Goal: Communication & Community: Answer question/provide support

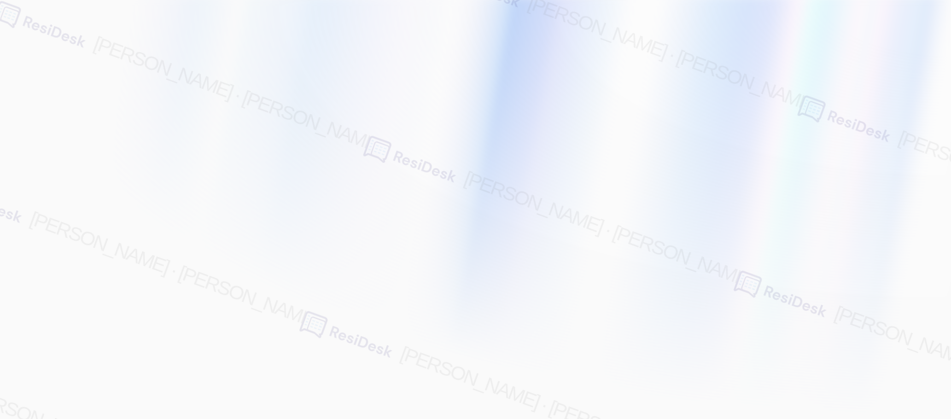
type input "[EMAIL_ADDRESS][PERSON_NAME][PERSON_NAME][PERSON_NAME][DOMAIN_NAME]"
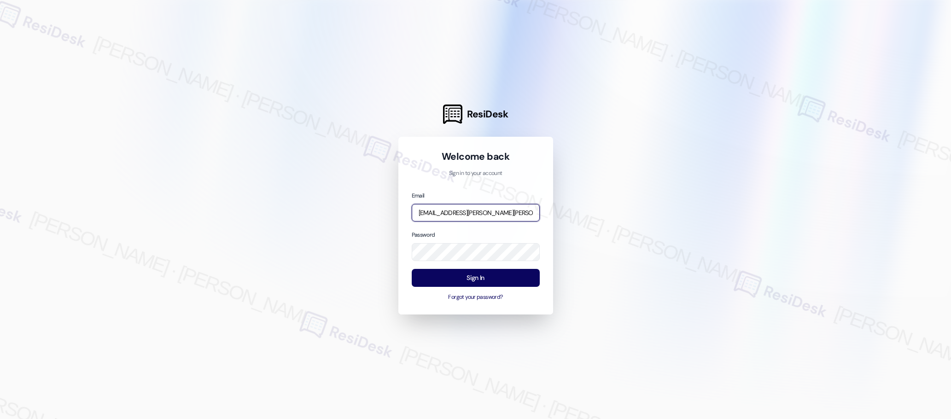
click at [470, 211] on input "[EMAIL_ADDRESS][PERSON_NAME][PERSON_NAME][PERSON_NAME][DOMAIN_NAME]" at bounding box center [476, 213] width 128 height 18
type input "[EMAIL_ADDRESS][PERSON_NAME][PERSON_NAME][DOMAIN_NAME]"
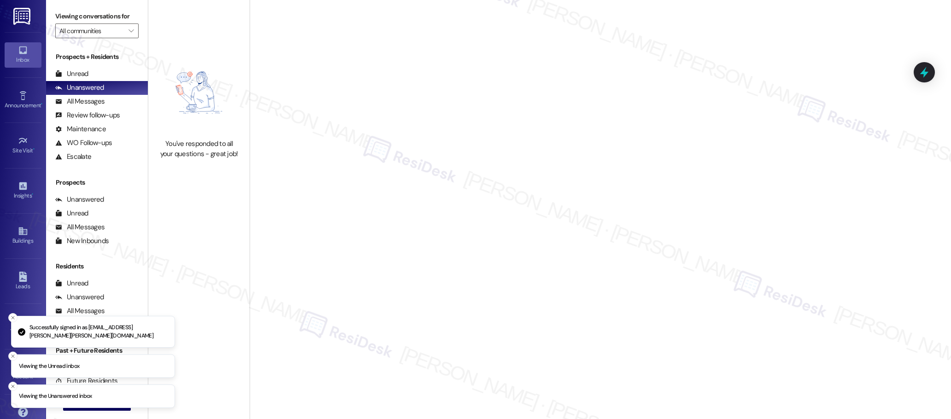
click at [22, 55] on icon at bounding box center [23, 50] width 10 height 10
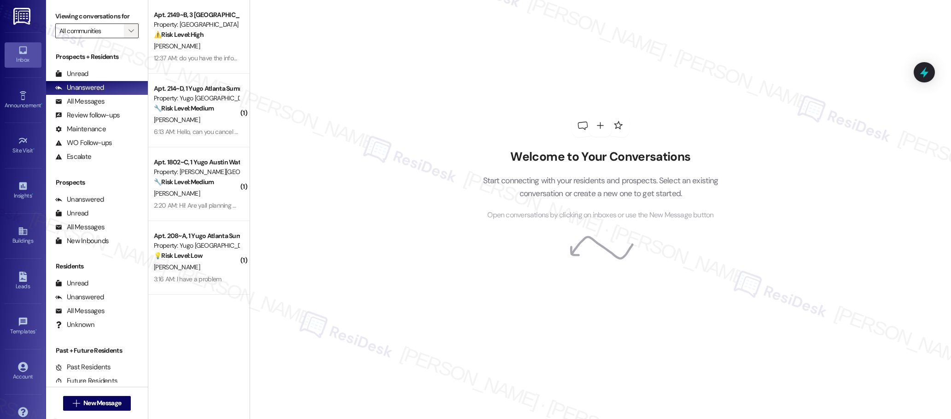
click at [128, 29] on icon "" at bounding box center [130, 30] width 5 height 7
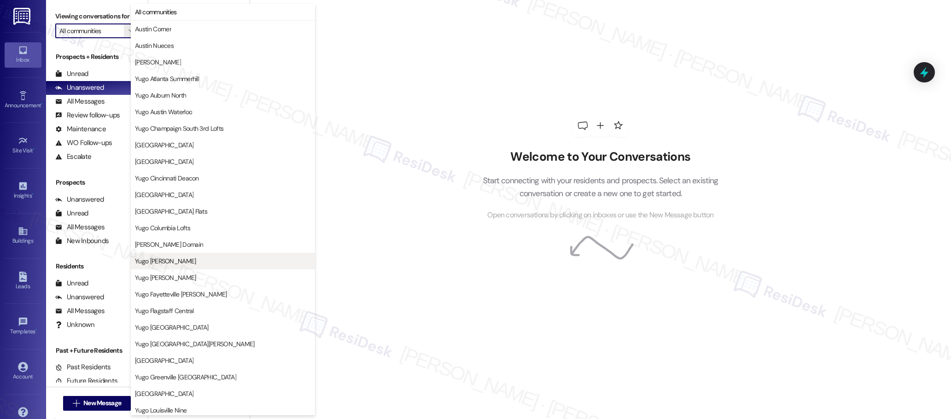
click at [188, 261] on span "Yugo [PERSON_NAME]" at bounding box center [165, 260] width 61 height 9
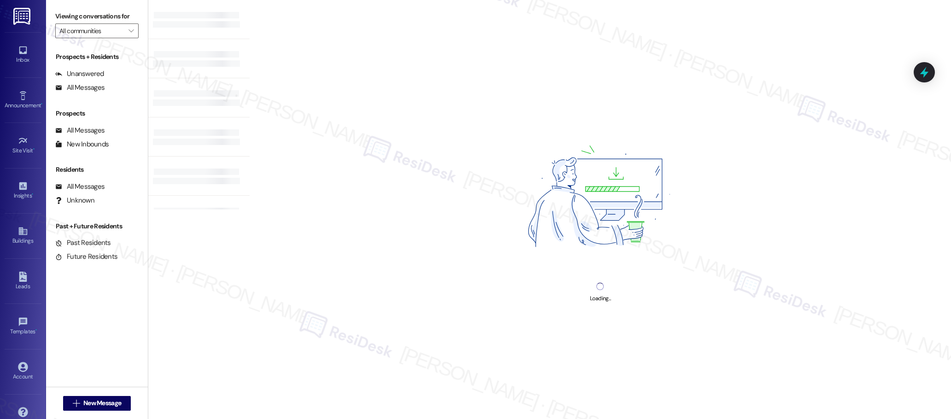
type input "Yugo [PERSON_NAME]"
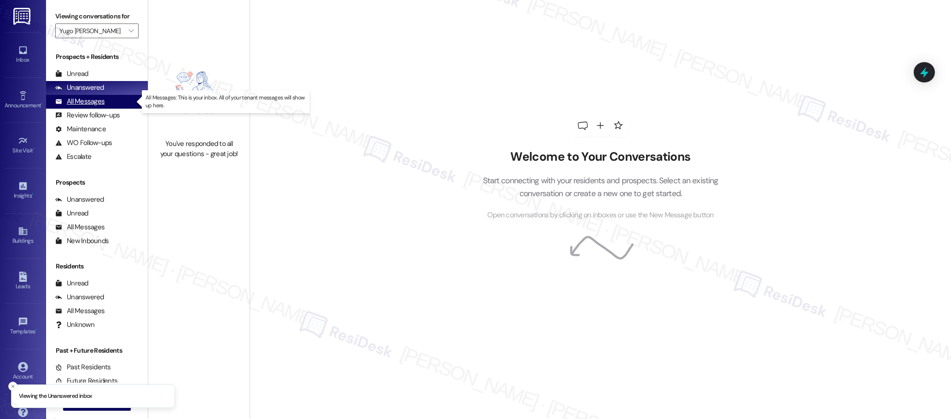
click at [89, 103] on div "All Messages" at bounding box center [79, 102] width 49 height 10
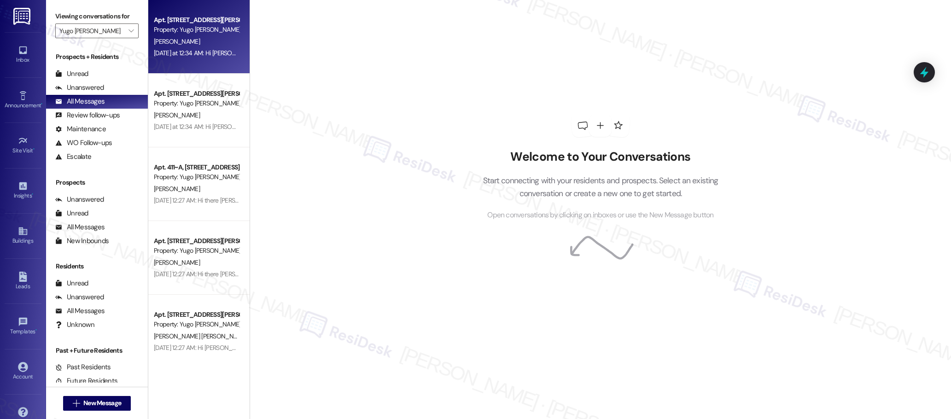
click at [202, 43] on div "[PERSON_NAME]" at bounding box center [196, 42] width 87 height 12
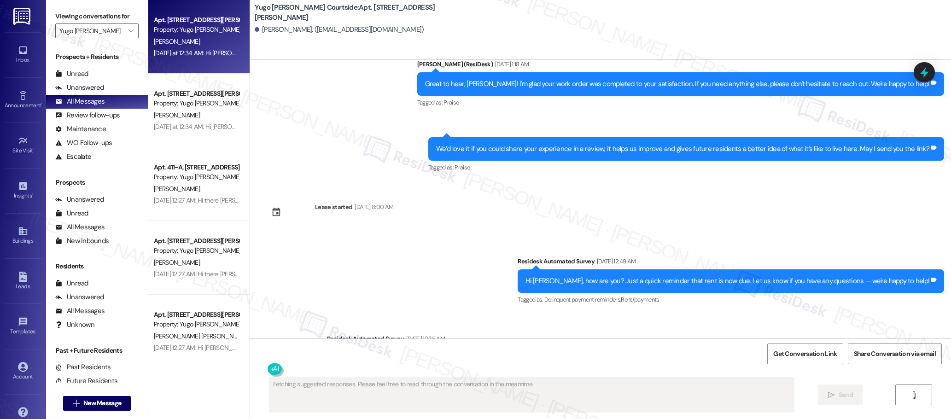
scroll to position [1401, 0]
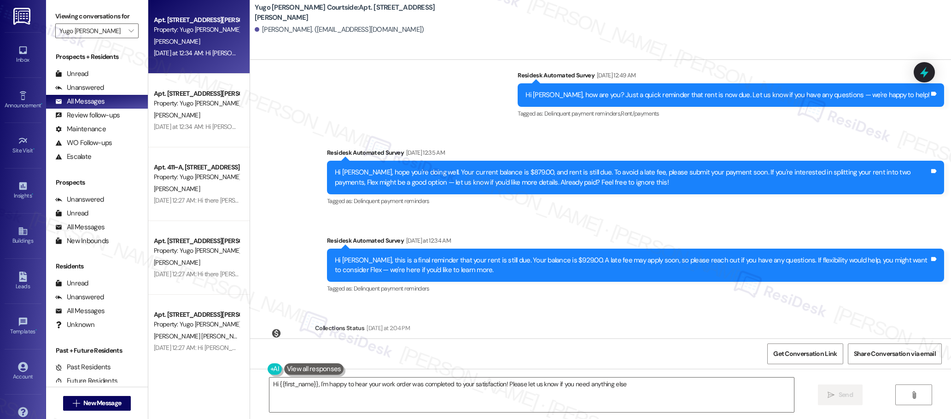
type textarea "Hi {{first_name}}, I'm happy to hear your work order was completed to your sati…"
click at [128, 30] on icon "" at bounding box center [130, 30] width 5 height 7
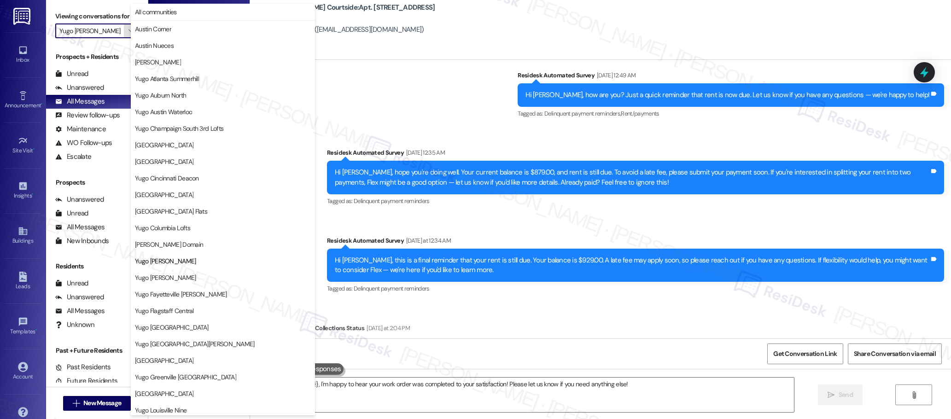
scroll to position [150, 0]
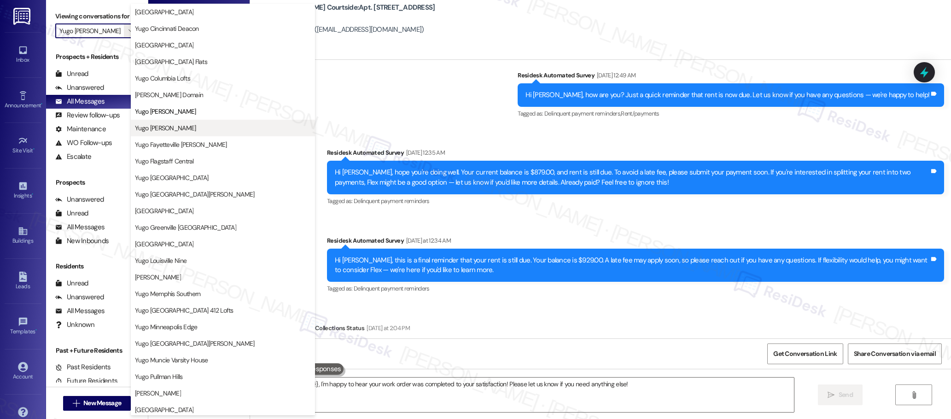
click at [175, 128] on span "Yugo [PERSON_NAME]" at bounding box center [165, 127] width 61 height 9
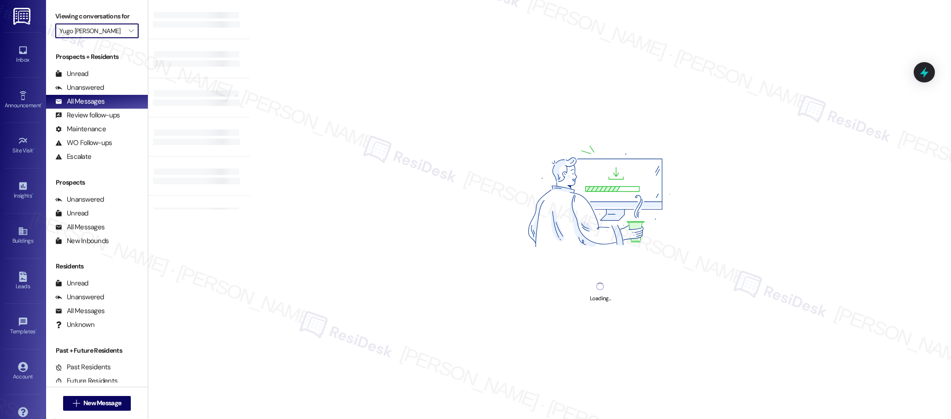
type input "Yugo [PERSON_NAME]"
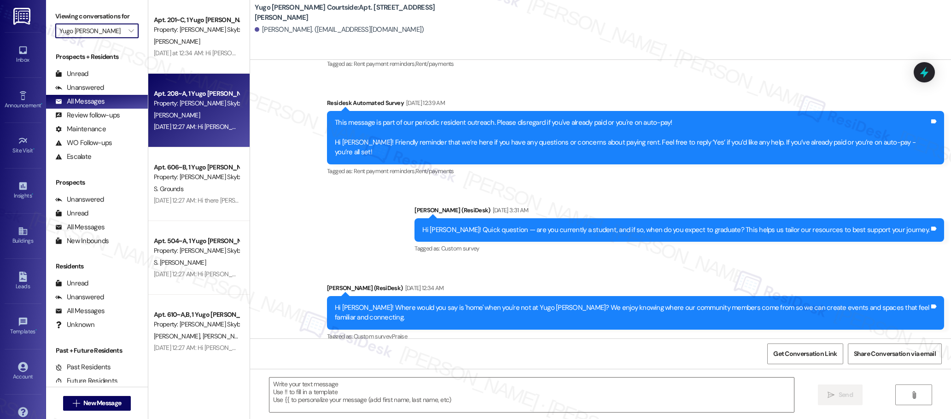
type textarea "Fetching suggested responses. Please feel free to read through the conversation…"
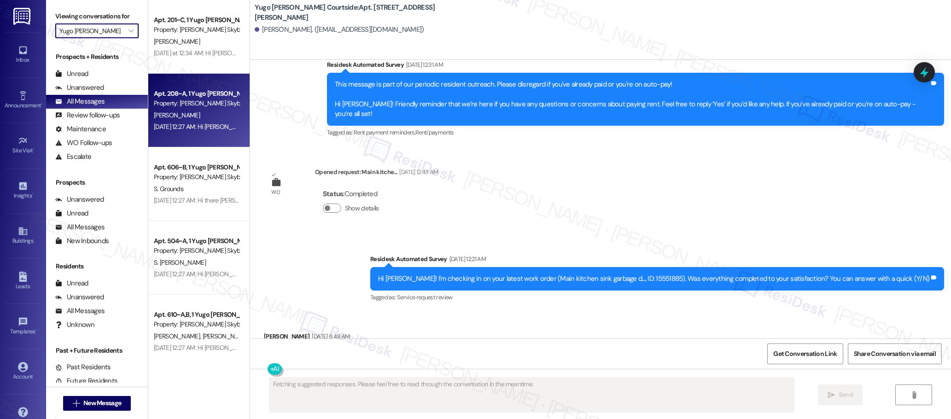
scroll to position [866, 0]
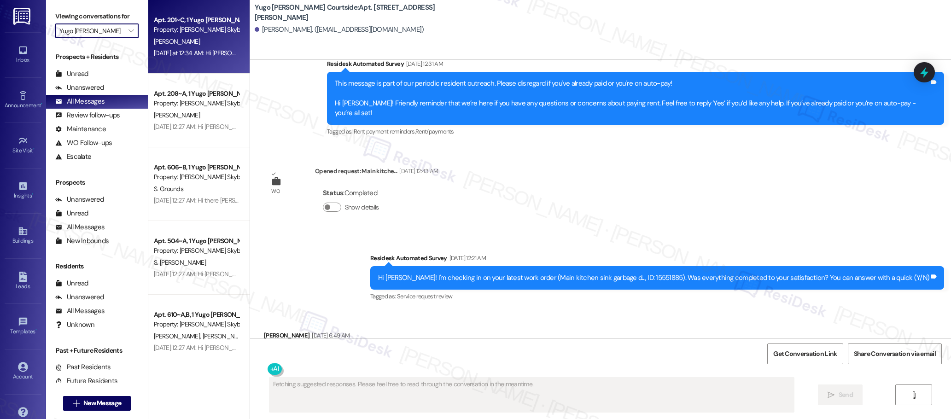
click at [194, 41] on span "[PERSON_NAME]" at bounding box center [177, 41] width 46 height 8
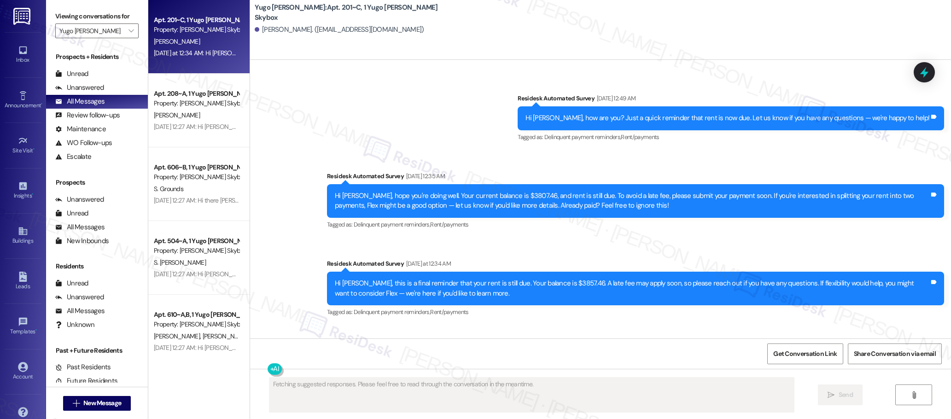
scroll to position [1774, 0]
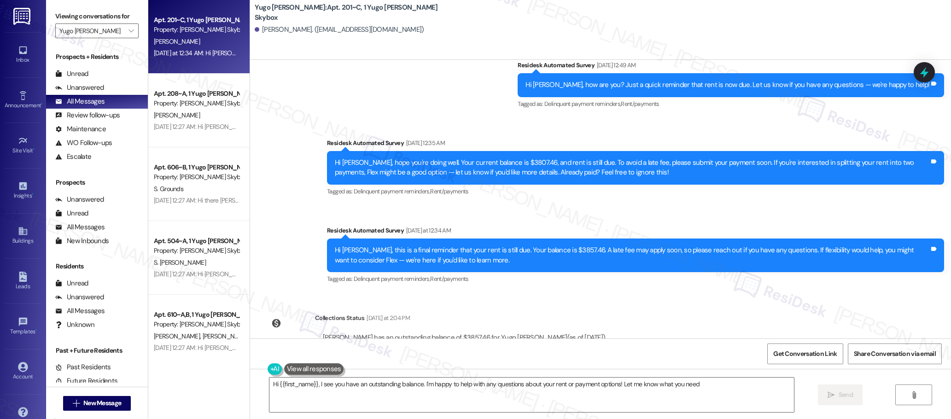
type textarea "Hi {{first_name}}, I see you have an outstanding balance. I'm happy to help wit…"
click at [128, 31] on icon "" at bounding box center [130, 30] width 5 height 7
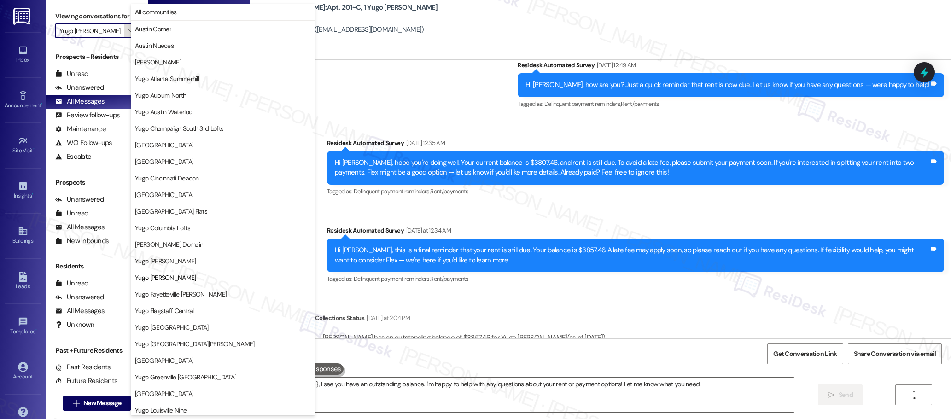
scroll to position [150, 0]
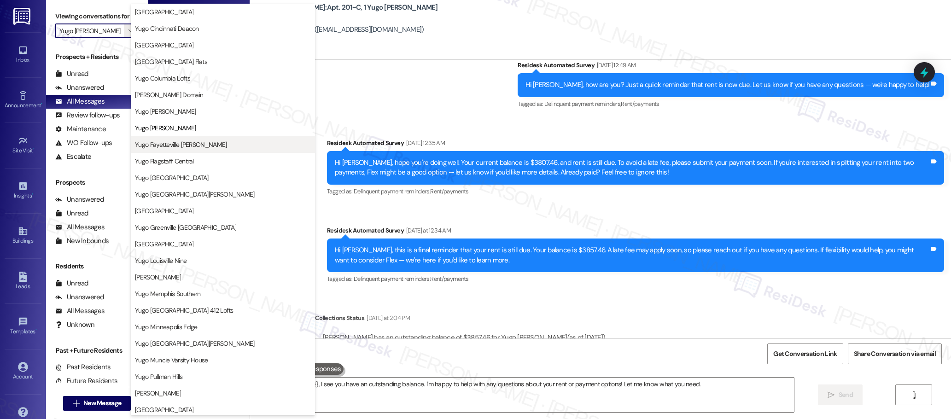
click at [197, 143] on span "Yugo Fayetteville [PERSON_NAME]" at bounding box center [181, 144] width 92 height 9
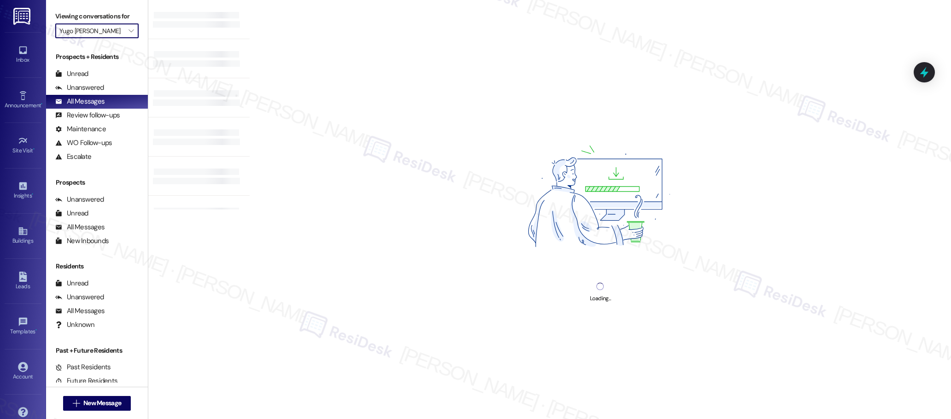
type input "Yugo Fayetteville [PERSON_NAME]"
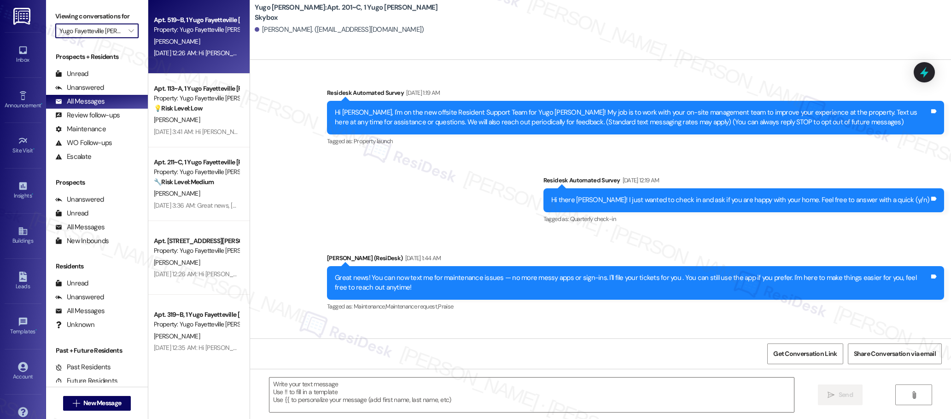
type textarea "Fetching suggested responses. Please feel free to read through the conversation…"
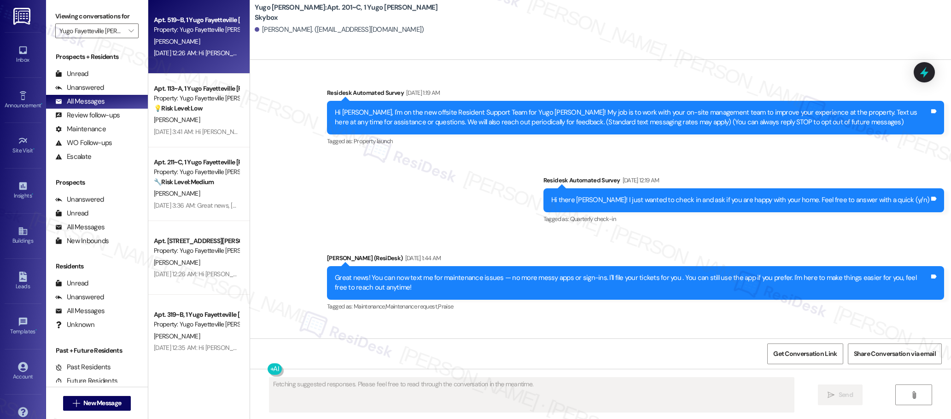
click at [211, 58] on div "[DATE] 12:26 AM: Hi [PERSON_NAME]! We're so glad you chose [PERSON_NAME] Fayett…" at bounding box center [196, 53] width 87 height 12
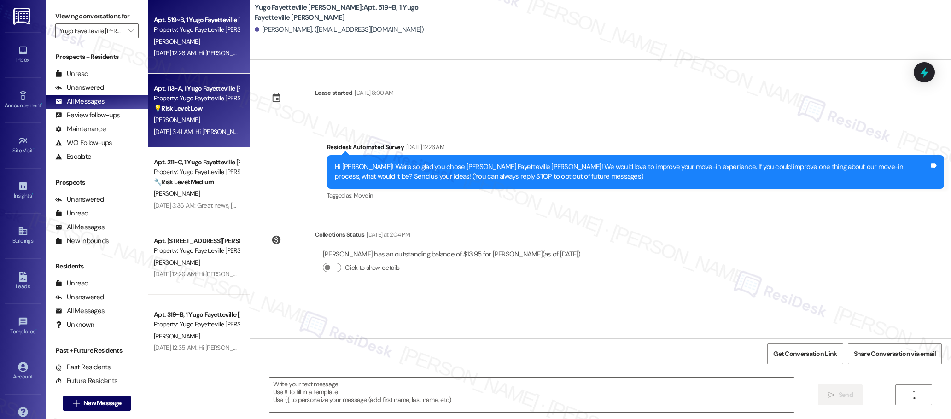
click at [194, 124] on div "[PERSON_NAME]" at bounding box center [196, 120] width 87 height 12
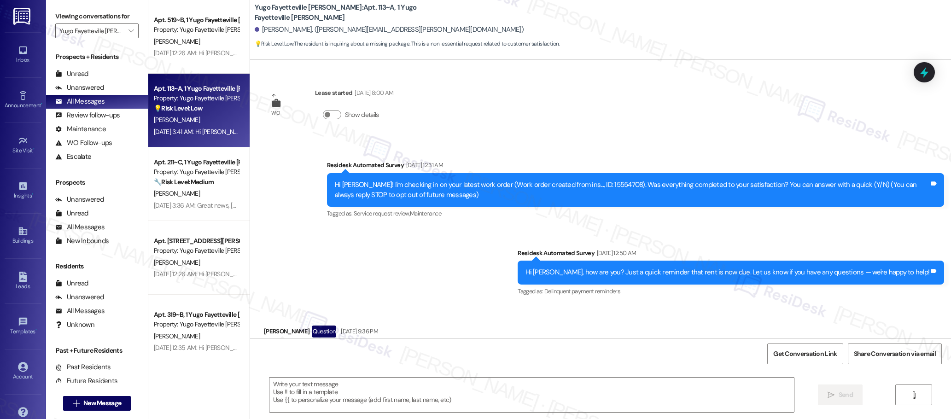
scroll to position [46, 0]
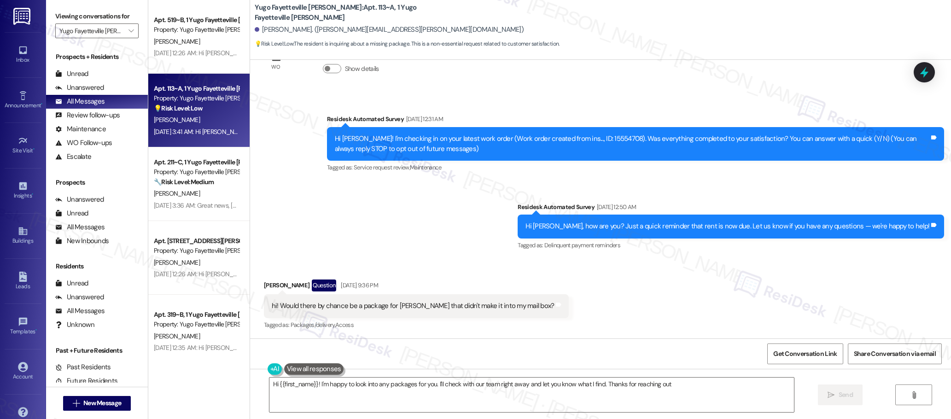
type textarea "Hi {{first_name}}! I'm happy to look into any packages for you. I'll check with…"
click at [128, 31] on icon "" at bounding box center [130, 30] width 5 height 7
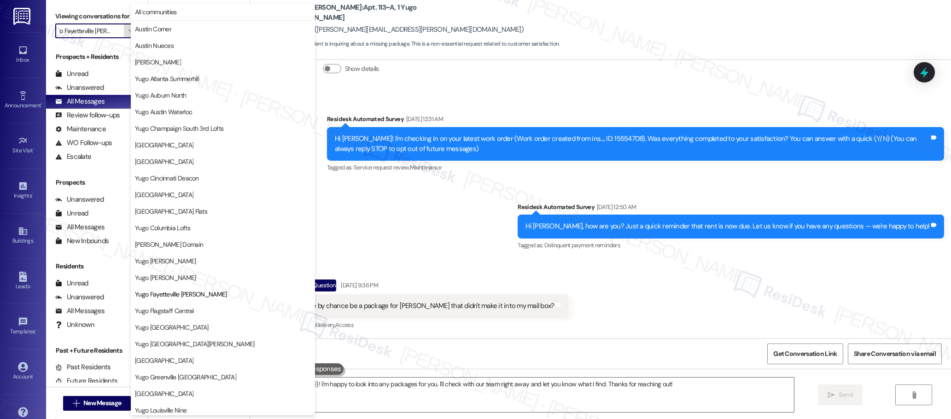
scroll to position [150, 0]
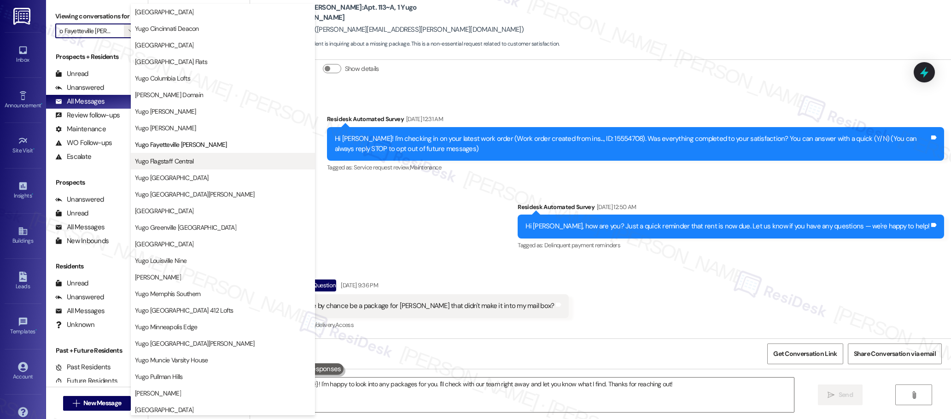
click at [190, 163] on span "Yugo Flagstaff Central" at bounding box center [164, 161] width 59 height 9
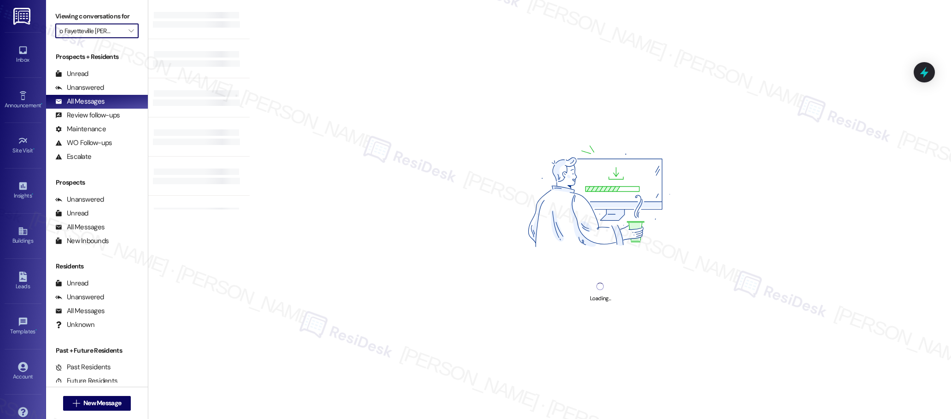
type input "Yugo Flagstaff Central"
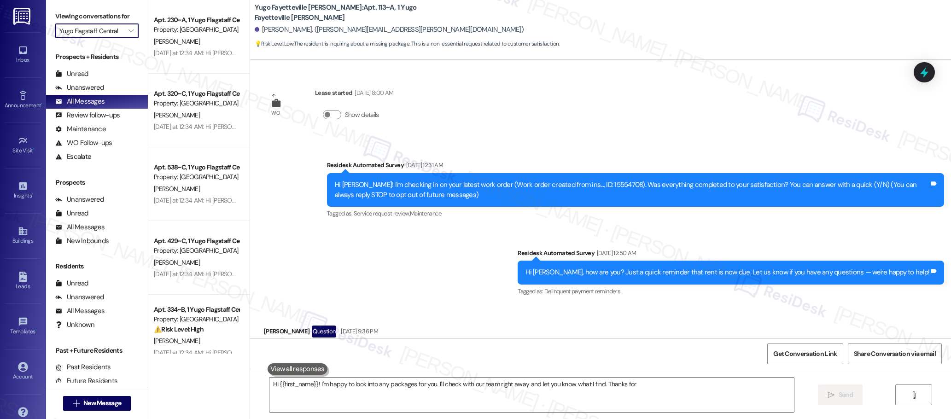
scroll to position [46, 0]
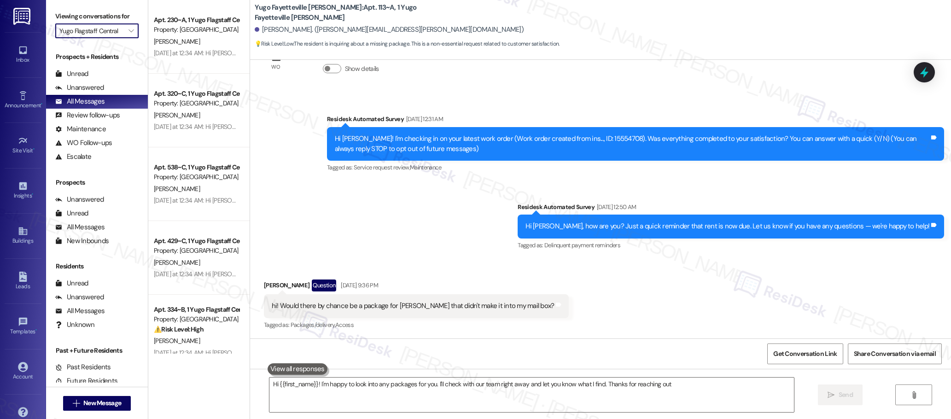
type textarea "Hi {{first_name}}! I'm happy to look into any packages for you. I'll check with…"
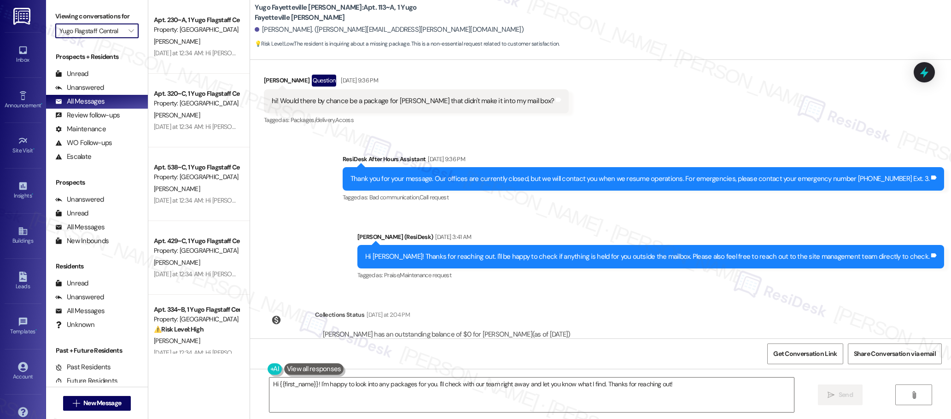
scroll to position [286, 0]
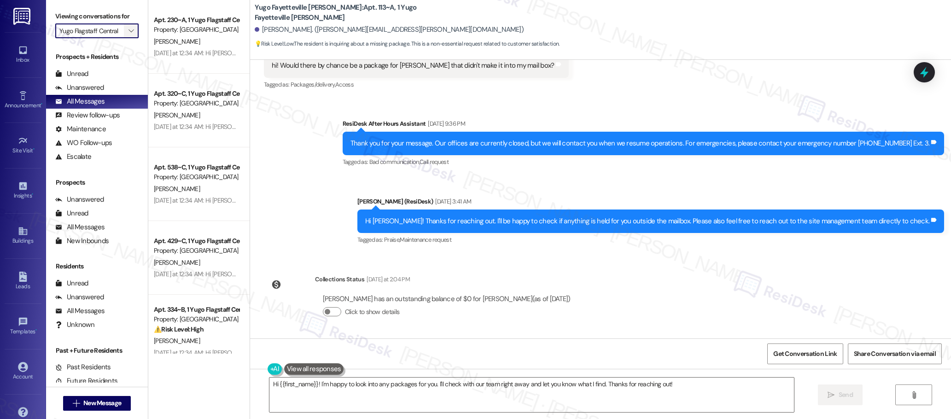
click at [128, 28] on icon "" at bounding box center [130, 30] width 5 height 7
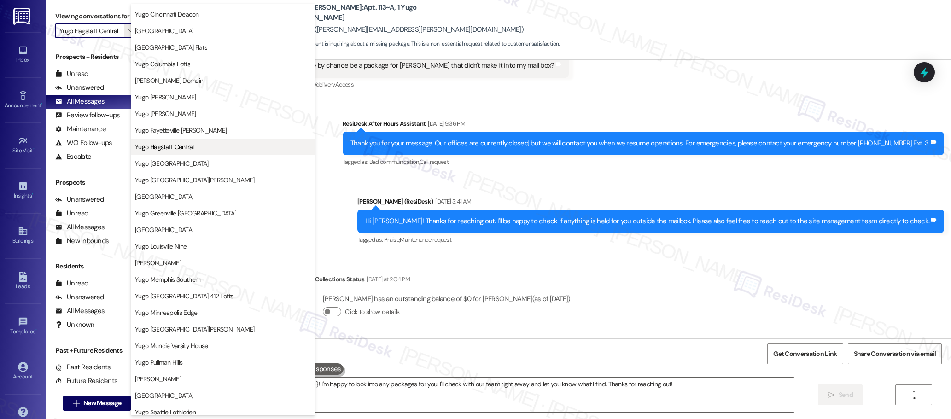
scroll to position [166, 0]
click at [175, 162] on span "Yugo [GEOGRAPHIC_DATA]" at bounding box center [172, 161] width 74 height 9
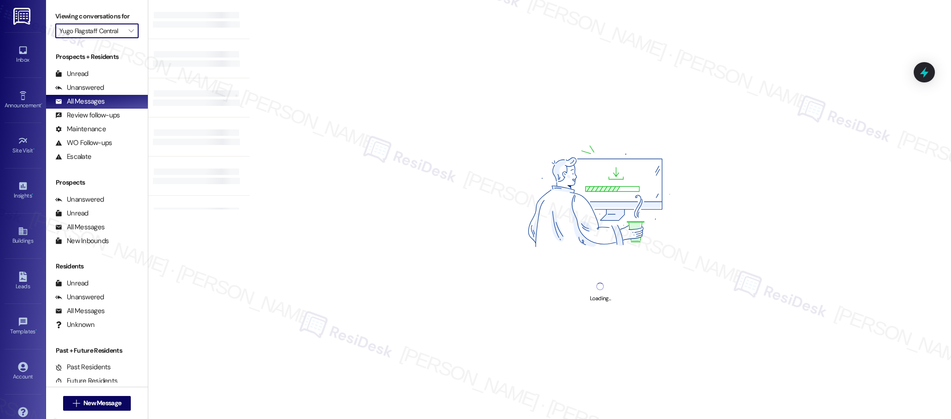
type input "Yugo [GEOGRAPHIC_DATA]"
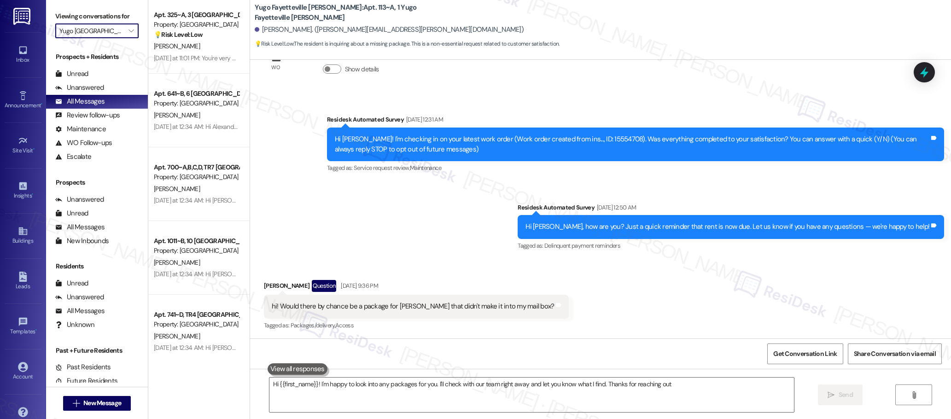
scroll to position [46, 0]
type textarea "Hi {{first_name}}! I'm happy to look into any packages for you. I'll check with…"
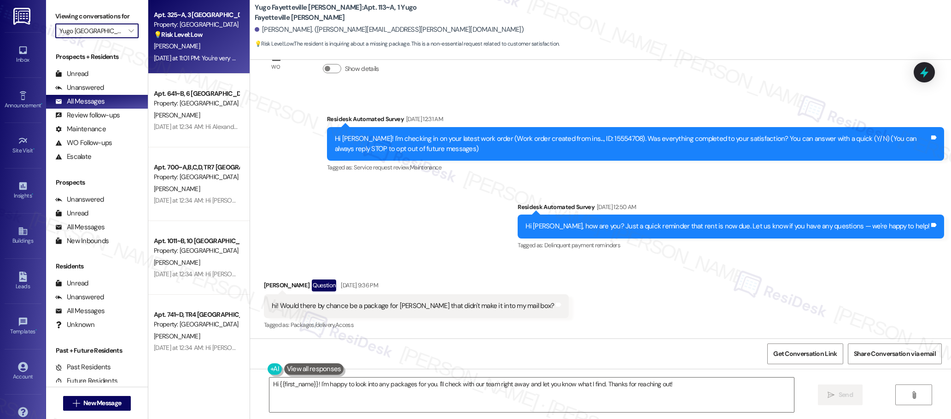
click at [214, 40] on div "Apt. 325~A, 3 [GEOGRAPHIC_DATA] Property: [GEOGRAPHIC_DATA] 💡 Risk Level: Low T…" at bounding box center [196, 24] width 87 height 31
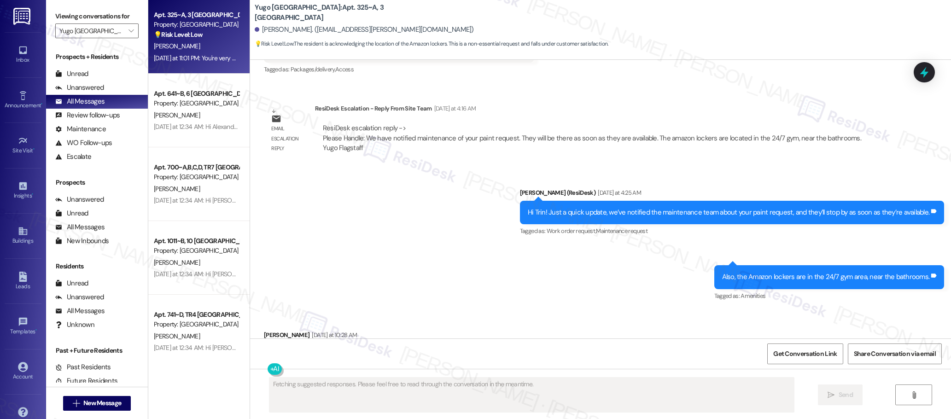
scroll to position [2288, 0]
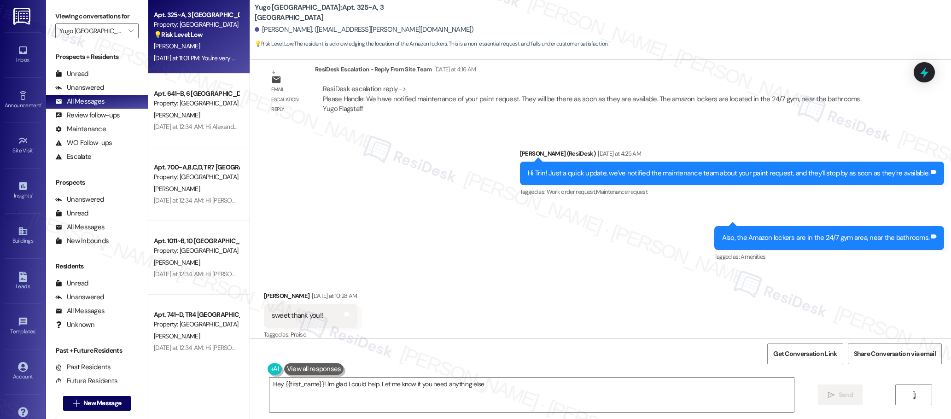
type textarea "Hey {{first_name}}! I'm glad I could help. Let me know if you need anything els…"
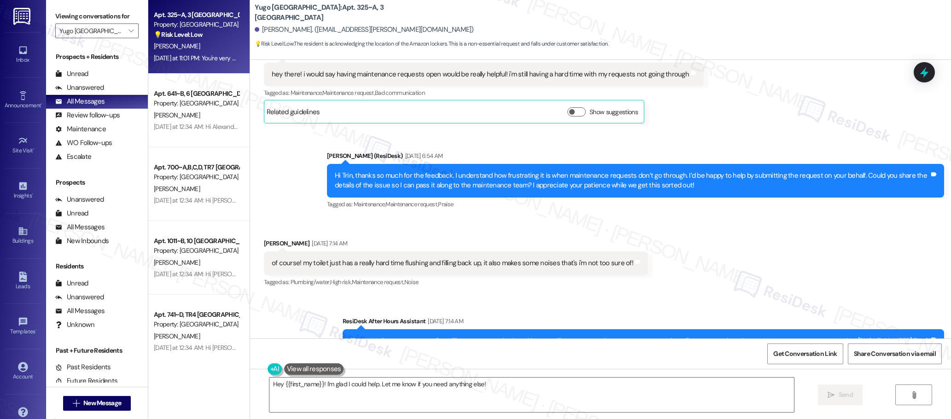
scroll to position [418, 0]
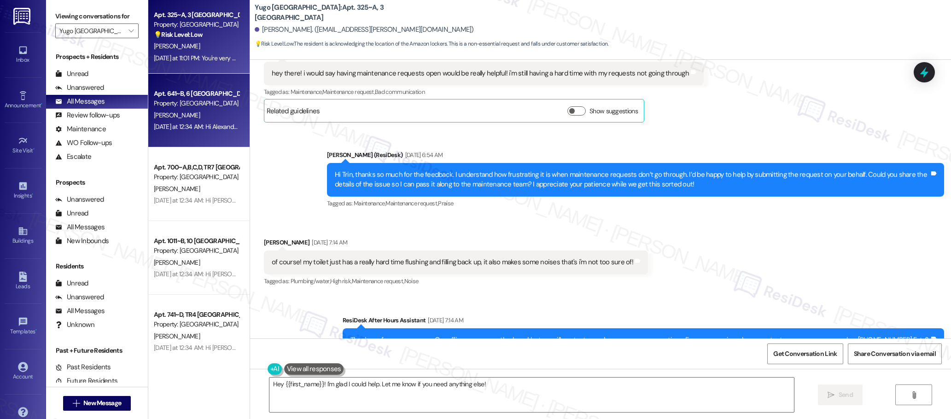
click at [180, 121] on div "[DATE] at 12:34 AM: Hi Alexandria, this is a final reminder that your rent is s…" at bounding box center [196, 127] width 87 height 12
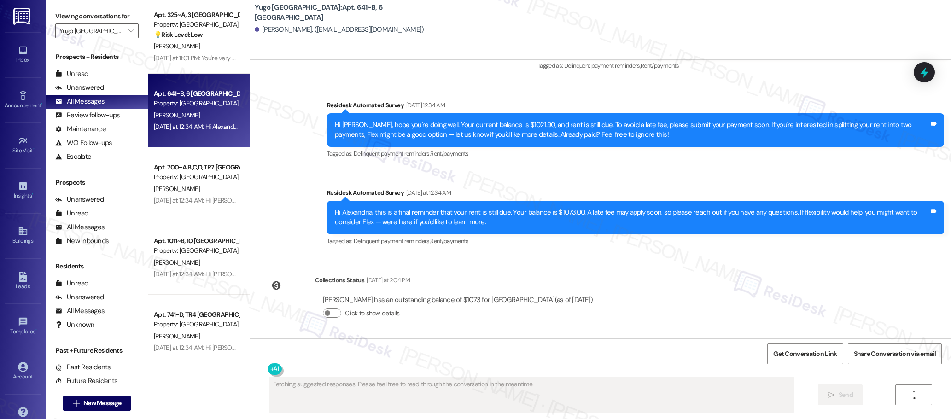
scroll to position [1239, 0]
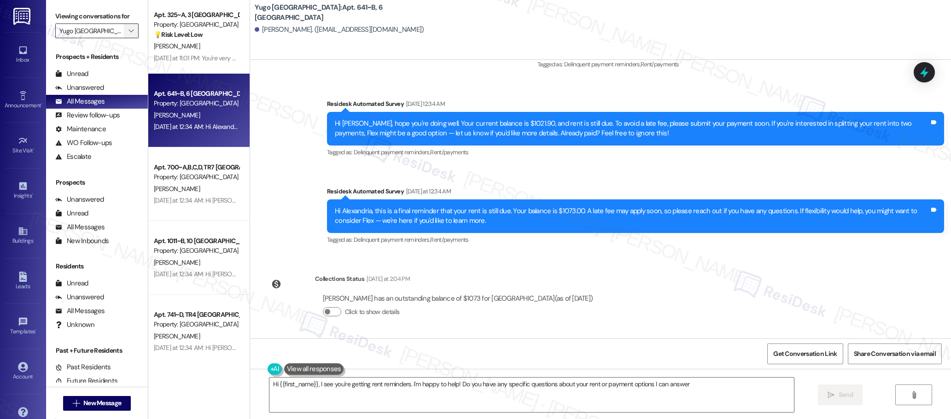
type textarea "Hi {{first_name}}, I see you're getting rent reminders. I'm happy to help! Do y…"
click at [128, 29] on icon "" at bounding box center [130, 30] width 5 height 7
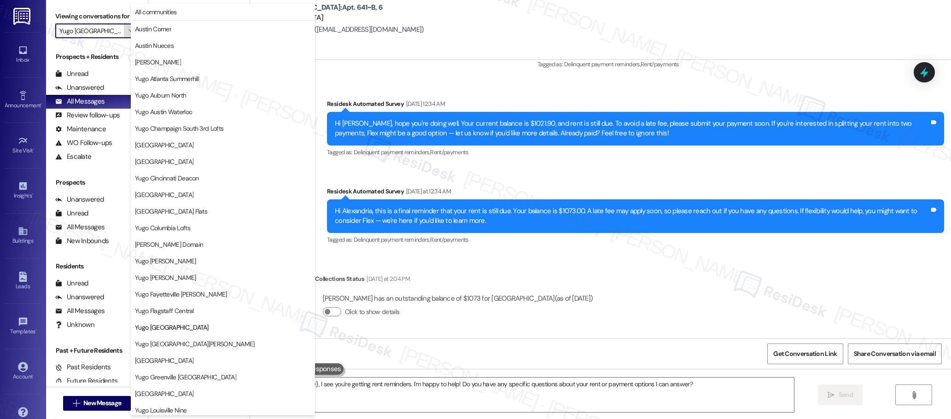
scroll to position [315, 0]
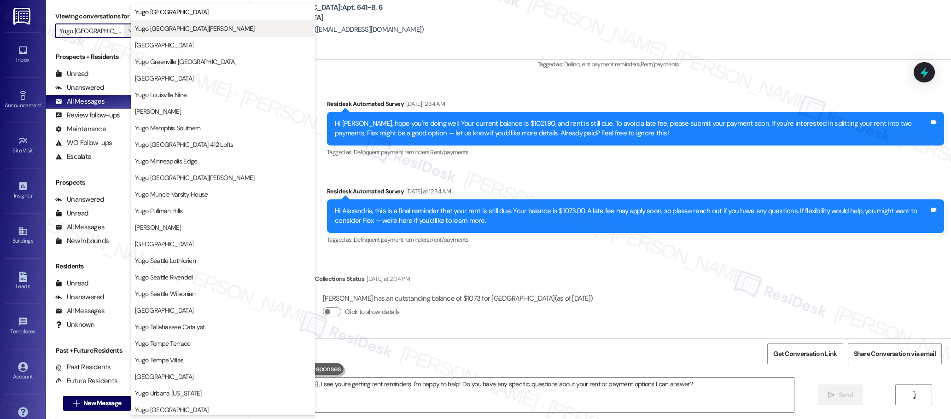
click at [178, 29] on span "Yugo [GEOGRAPHIC_DATA][PERSON_NAME]" at bounding box center [195, 28] width 120 height 9
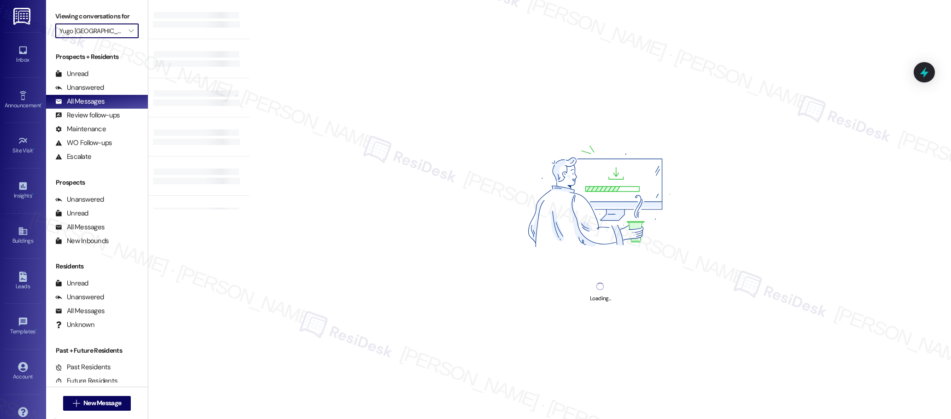
type input "Yugo [GEOGRAPHIC_DATA][PERSON_NAME]"
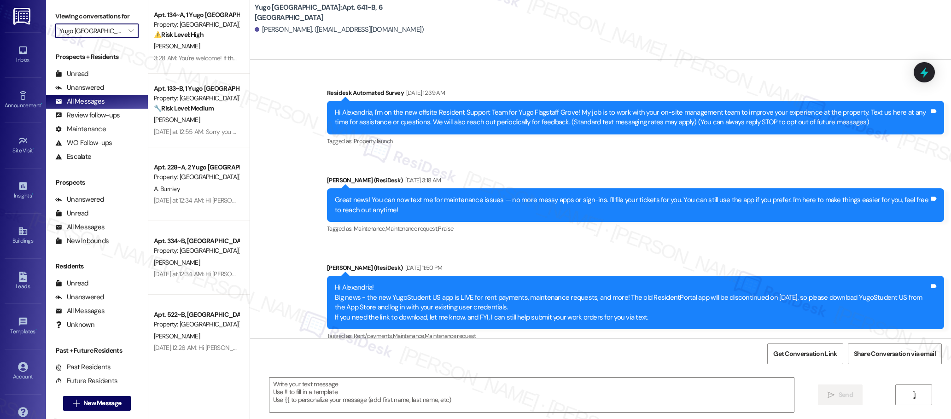
type textarea "Fetching suggested responses. Please feel free to read through the conversation…"
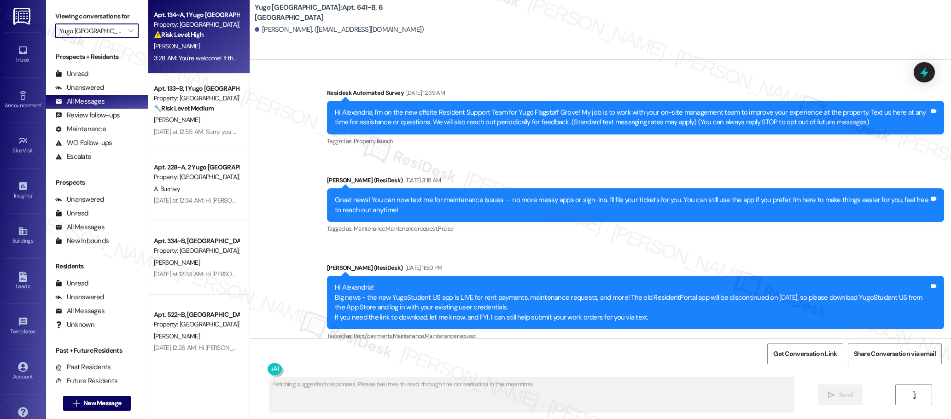
click at [197, 54] on div "3:28 AM: You're welcome! If there's anything else I can assist you with, let me…" at bounding box center [263, 58] width 219 height 8
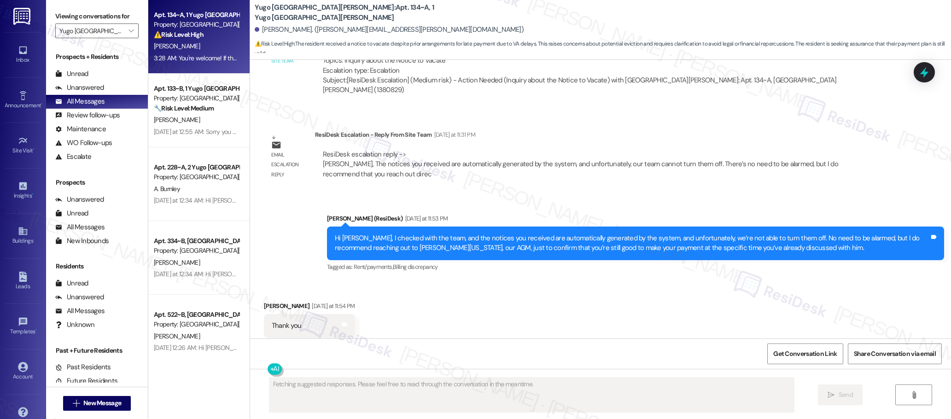
scroll to position [1665, 0]
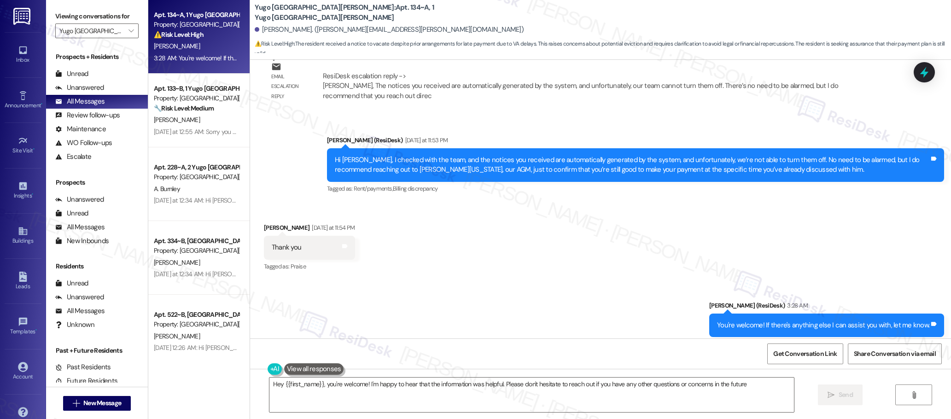
type textarea "Hey {{first_name}}, you're welcome! I'm happy to hear that the information was …"
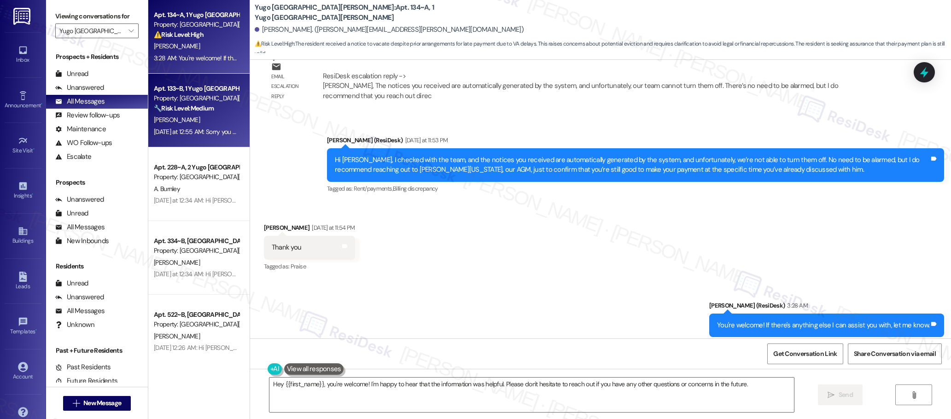
click at [209, 133] on div "[DATE] at 12:55 AM: Sorry you haven’t heard back yet. Could you please confirm …" at bounding box center [451, 132] width 594 height 8
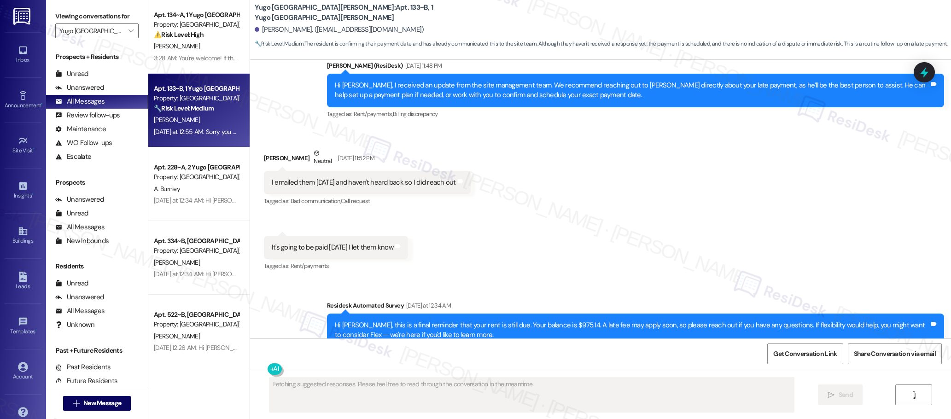
scroll to position [3740, 0]
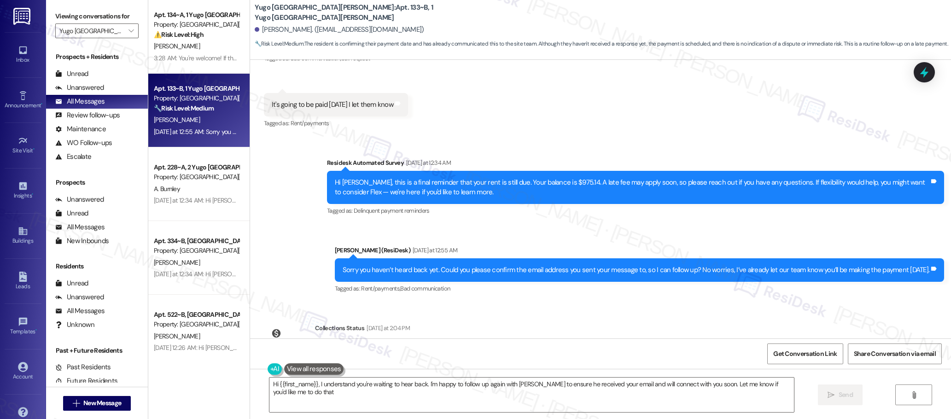
type textarea "Hi {{first_name}}, I understand you're waiting to hear back. I'm happy to follo…"
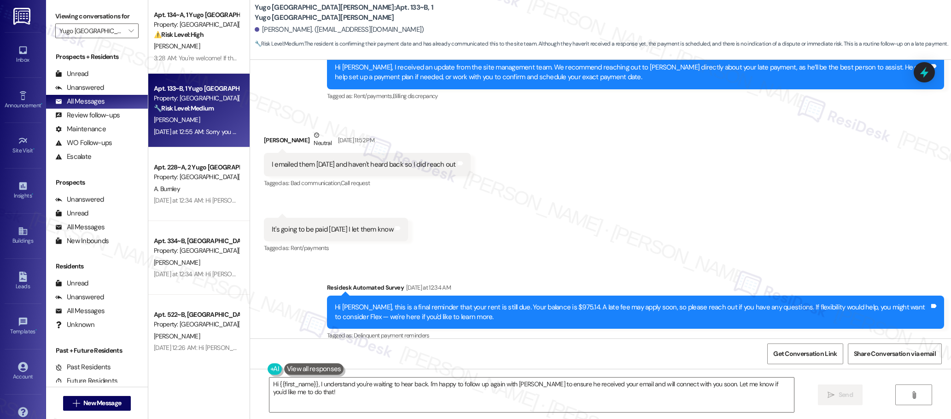
scroll to position [3610, 0]
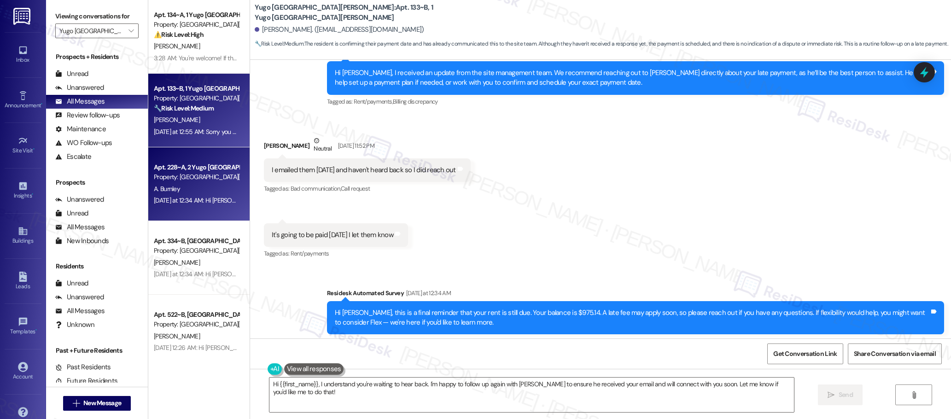
click at [213, 183] on div "A. Burnley" at bounding box center [196, 189] width 87 height 12
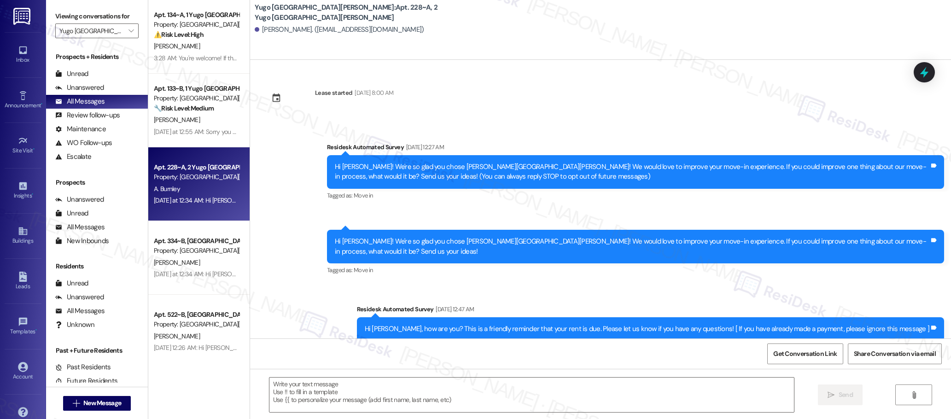
type textarea "Fetching suggested responses. Please feel free to read through the conversation…"
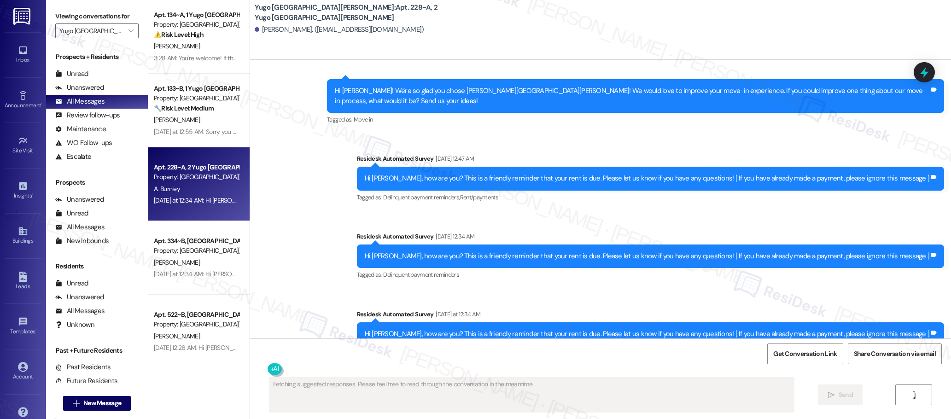
scroll to position [263, 0]
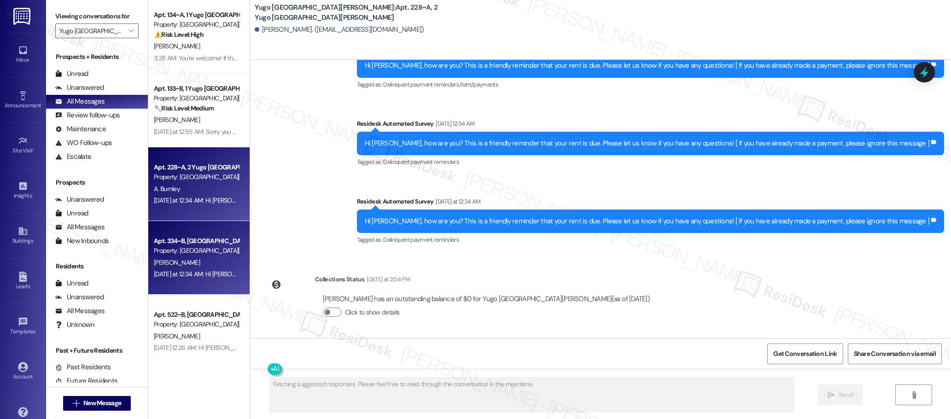
click at [214, 264] on div "[PERSON_NAME]" at bounding box center [196, 263] width 87 height 12
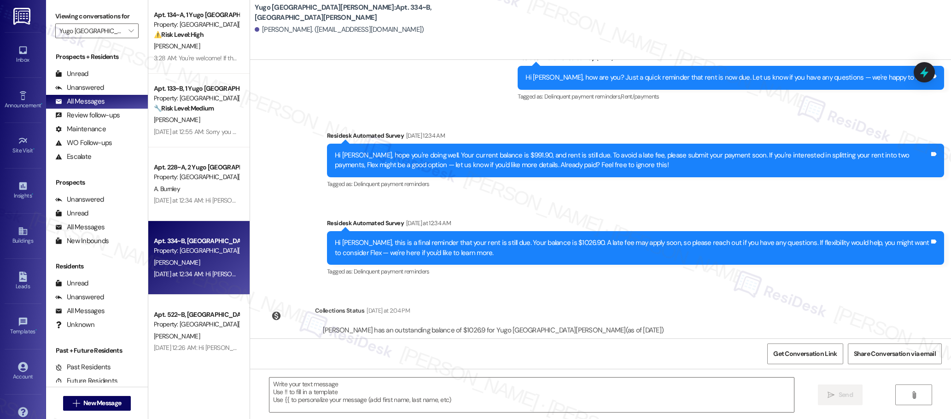
scroll to position [313, 0]
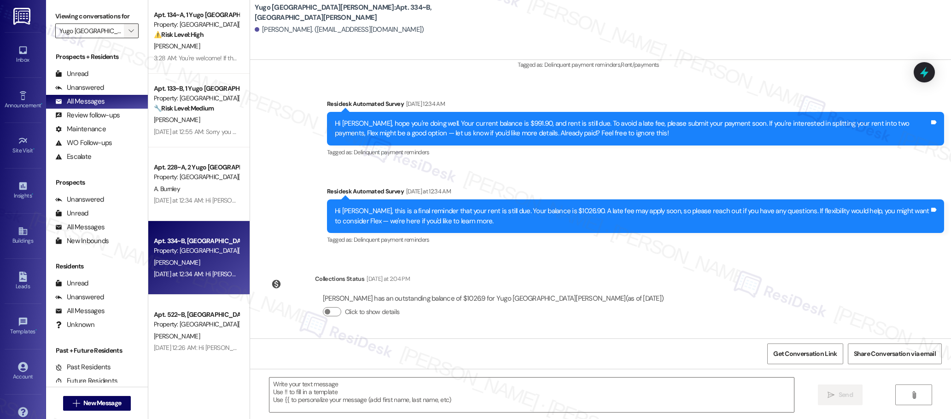
click at [128, 33] on icon "" at bounding box center [130, 30] width 5 height 7
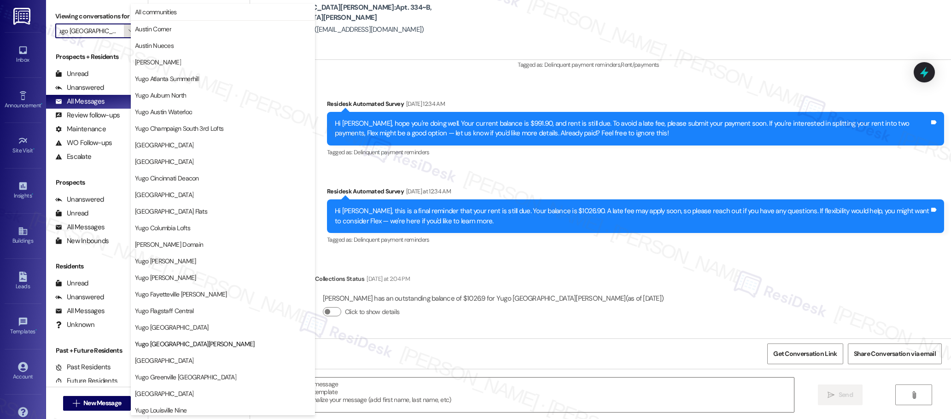
scroll to position [315, 0]
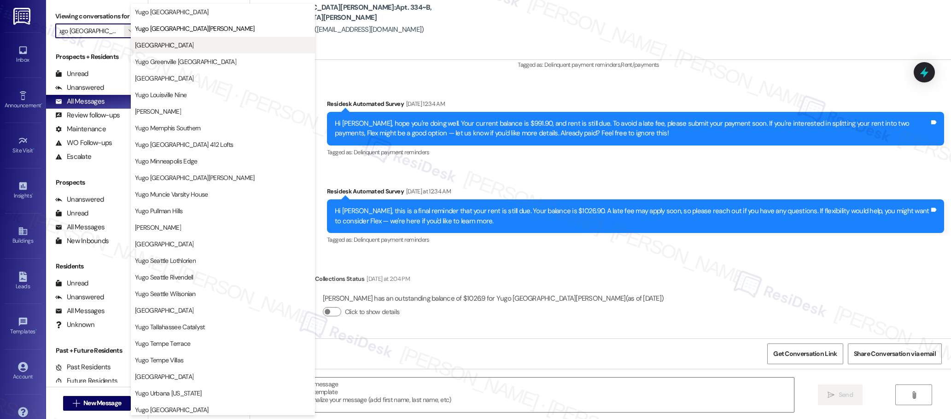
click at [187, 45] on span "[GEOGRAPHIC_DATA]" at bounding box center [164, 45] width 58 height 9
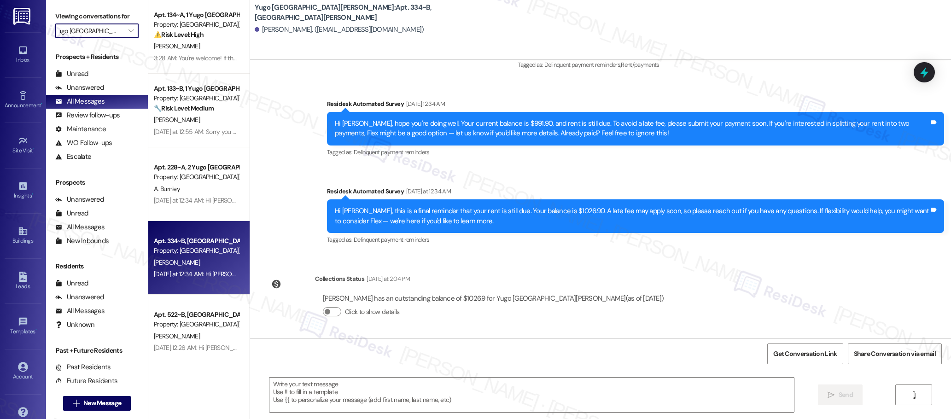
type input "[GEOGRAPHIC_DATA]"
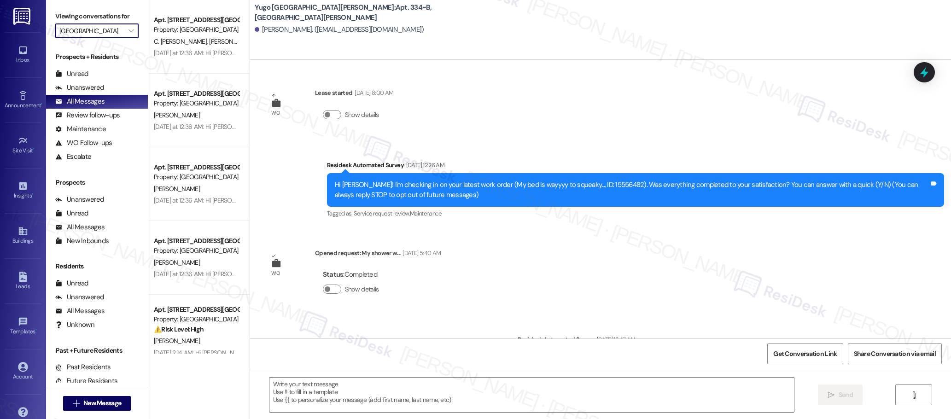
type textarea "Fetching suggested responses. Please feel free to read through the conversation…"
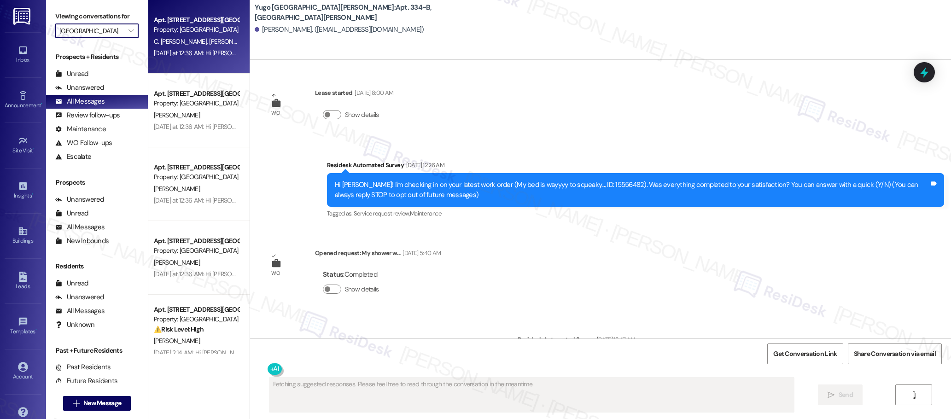
click at [208, 52] on div "[DATE] at 12:36 AM: Hi [PERSON_NAME] and [PERSON_NAME], this is a final reminde…" at bounding box center [554, 53] width 801 height 8
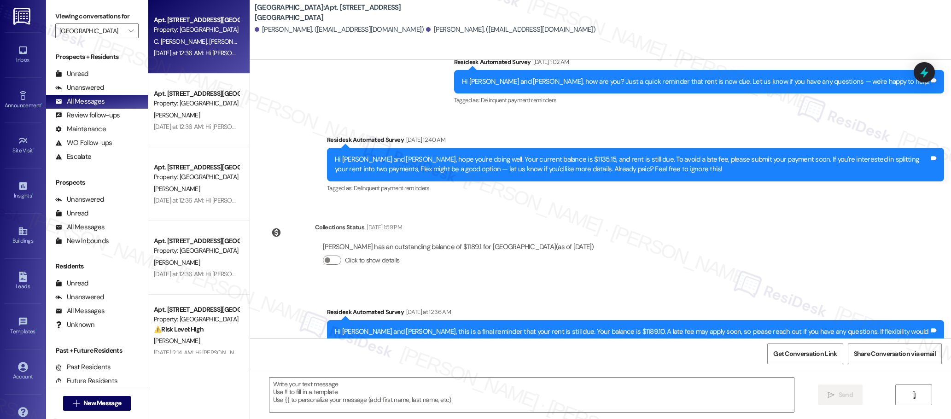
scroll to position [283, 0]
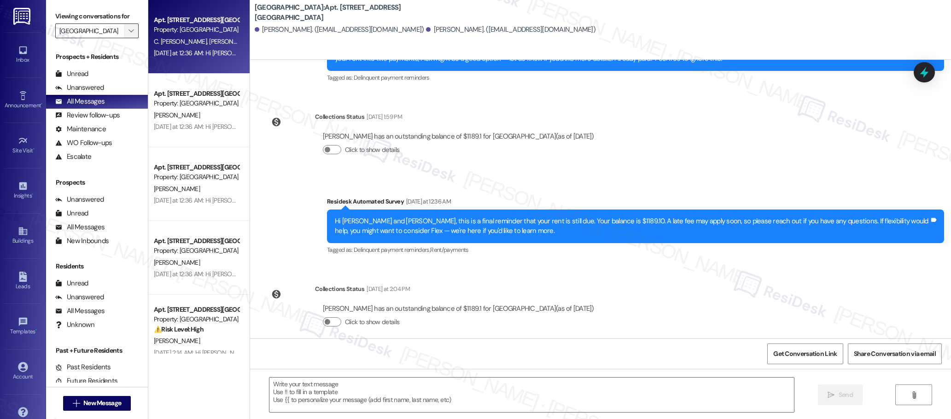
click at [128, 29] on icon "" at bounding box center [130, 30] width 5 height 7
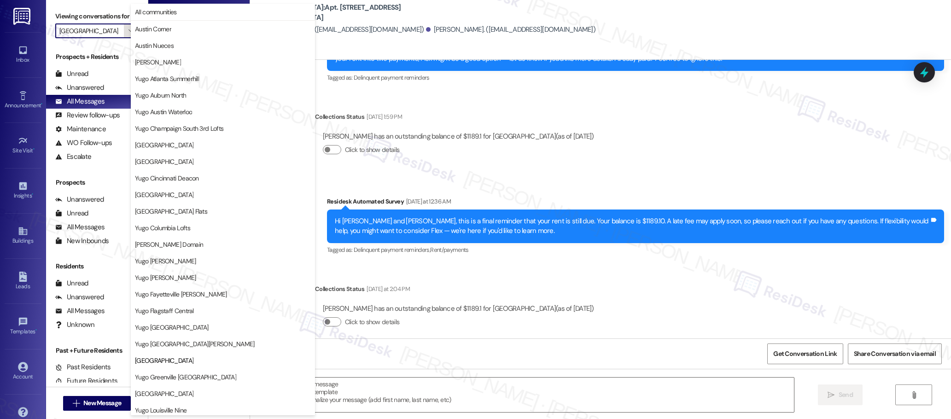
scroll to position [315, 0]
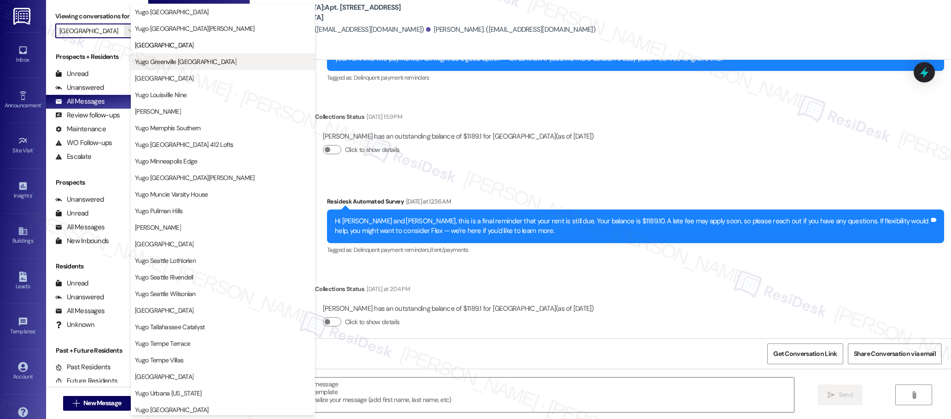
click at [168, 64] on span "Yugo Greenville [GEOGRAPHIC_DATA]" at bounding box center [185, 61] width 101 height 9
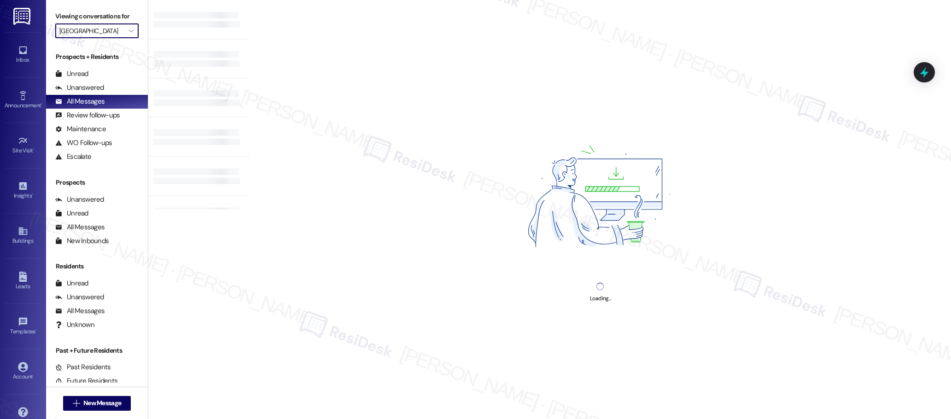
type input "Yugo Greenville [GEOGRAPHIC_DATA]"
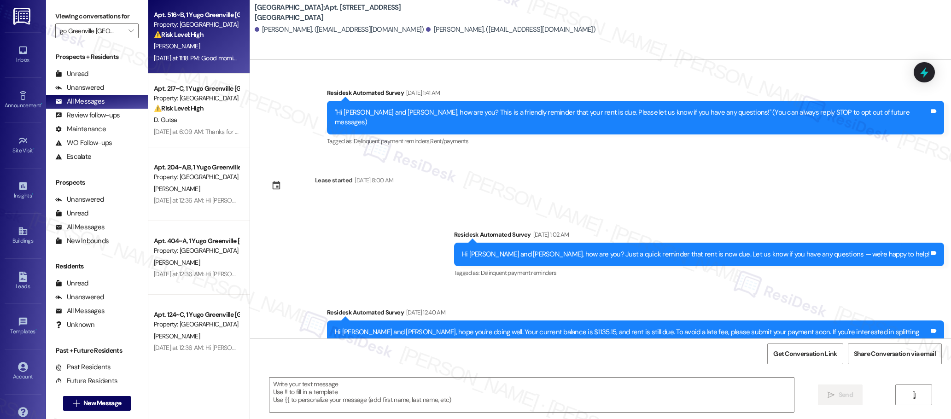
type textarea "Fetching suggested responses. Please feel free to read through the conversation…"
click at [205, 60] on div "[DATE] at 11:18 PM: Good morning [PERSON_NAME], thanks for the update! I unders…" at bounding box center [507, 58] width 707 height 8
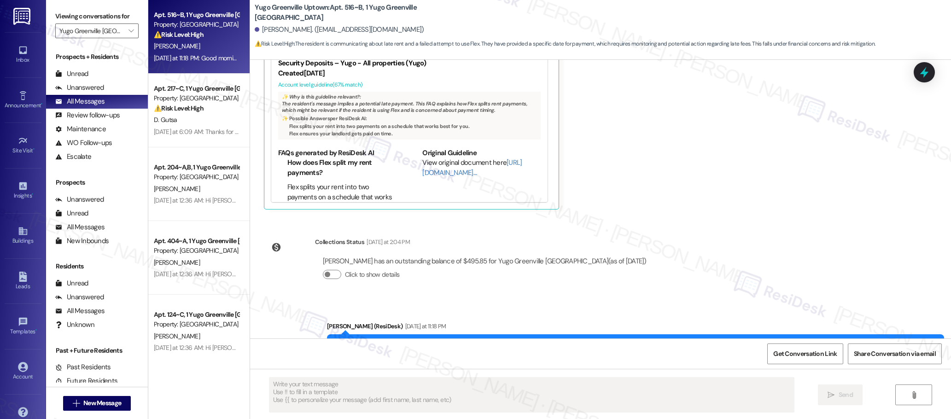
scroll to position [2175, 0]
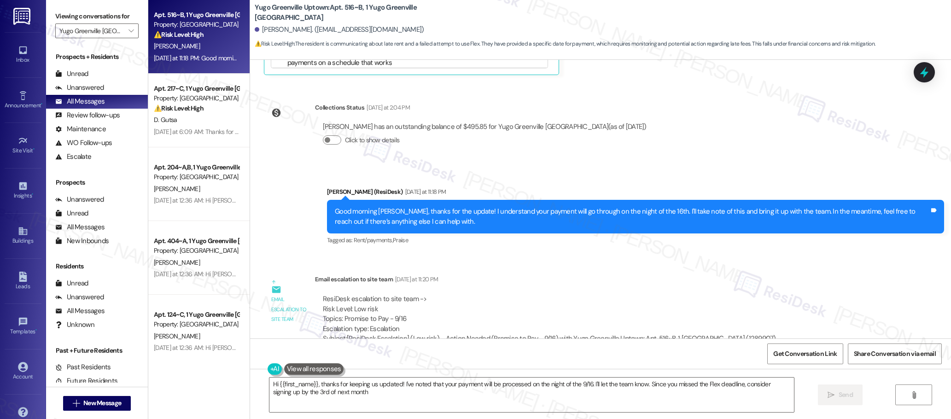
type textarea "Hi {{first_name}}, thanks for keeping us updated! I've noted that your payment …"
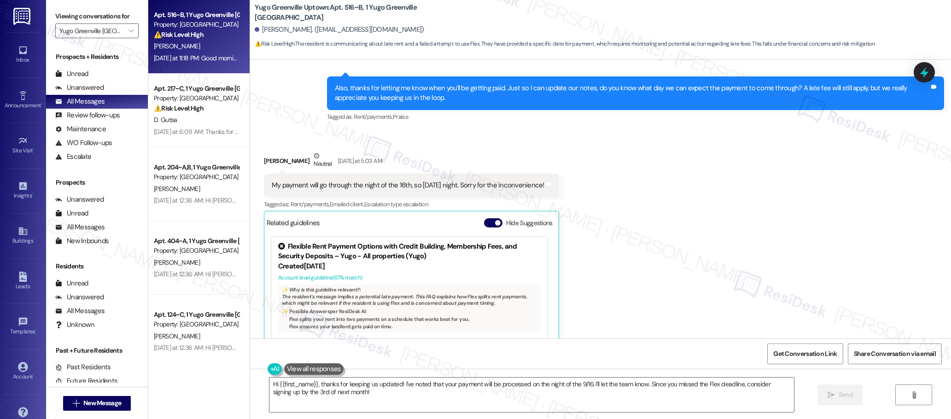
scroll to position [1848, 0]
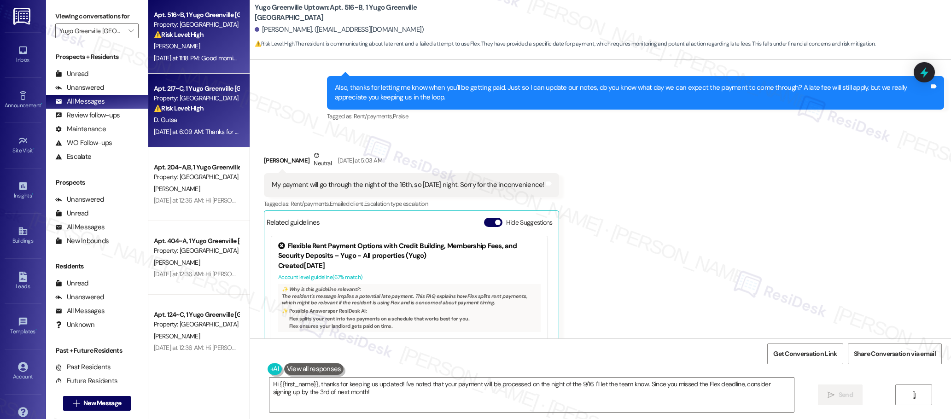
click at [185, 116] on div "D. Gutsa" at bounding box center [196, 120] width 87 height 12
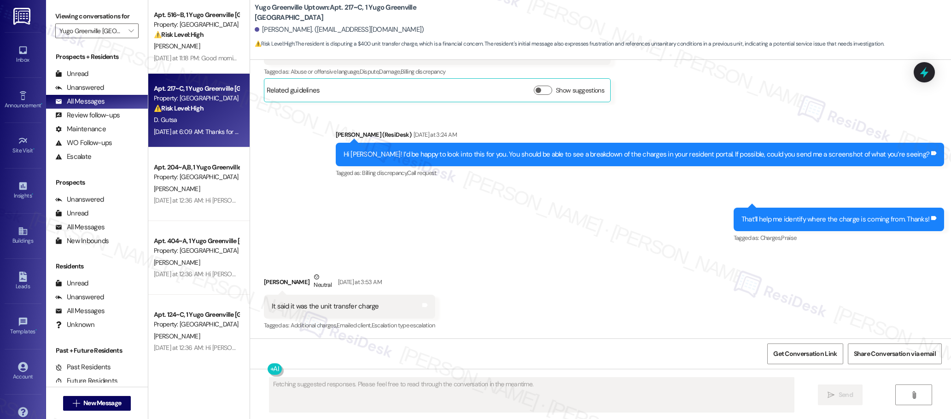
scroll to position [883, 0]
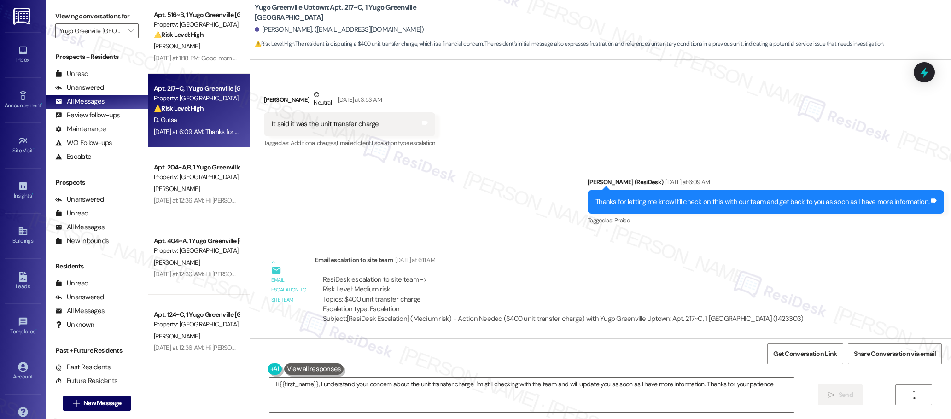
type textarea "Hi {{first_name}}, I understand your concern about the unit transfer charge. I'…"
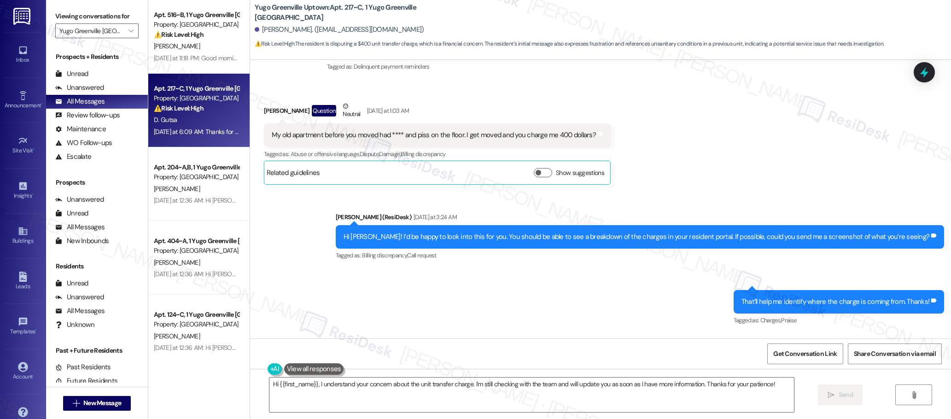
scroll to position [618, 0]
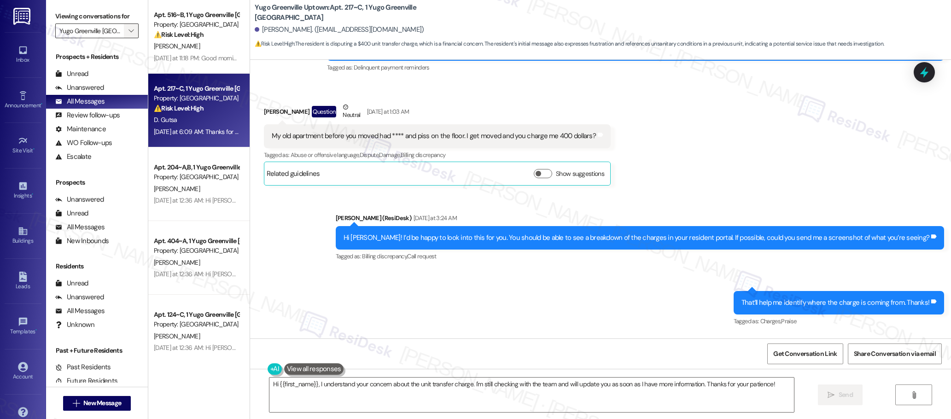
click at [128, 31] on icon "" at bounding box center [130, 30] width 5 height 7
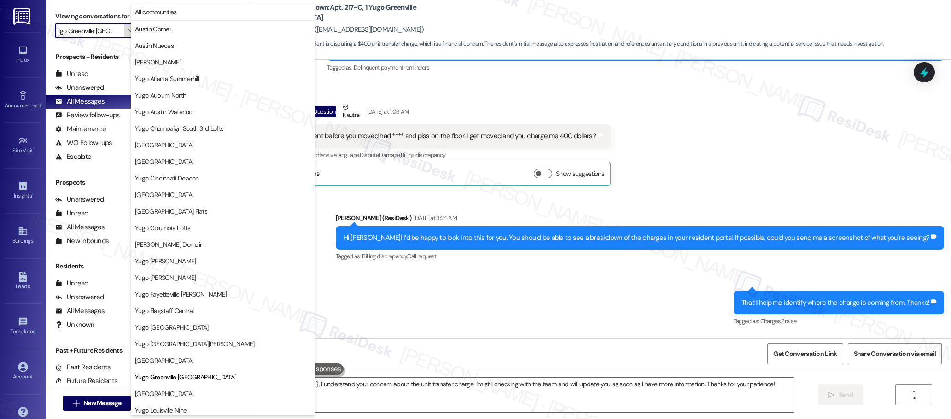
scroll to position [315, 0]
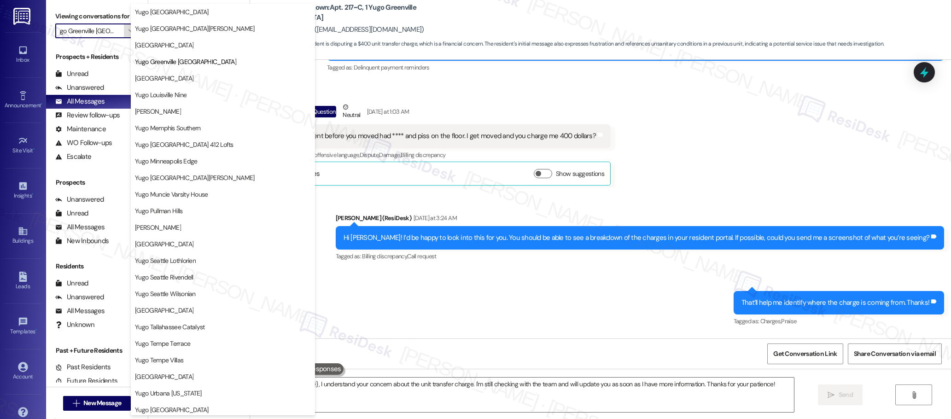
click at [185, 80] on span "[GEOGRAPHIC_DATA]" at bounding box center [164, 78] width 58 height 9
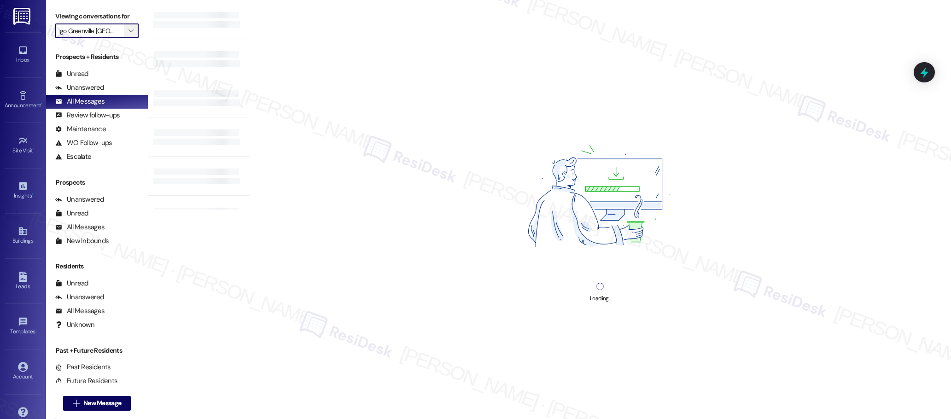
type input "[GEOGRAPHIC_DATA]"
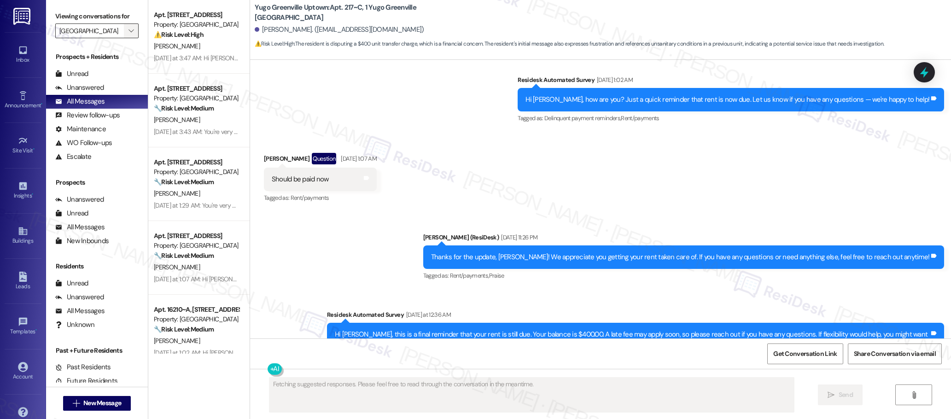
click at [220, 59] on div "[DATE] at 3:47 AM: Hi [PERSON_NAME]! Just an update on SimpleBills, after check…" at bounding box center [425, 58] width 542 height 8
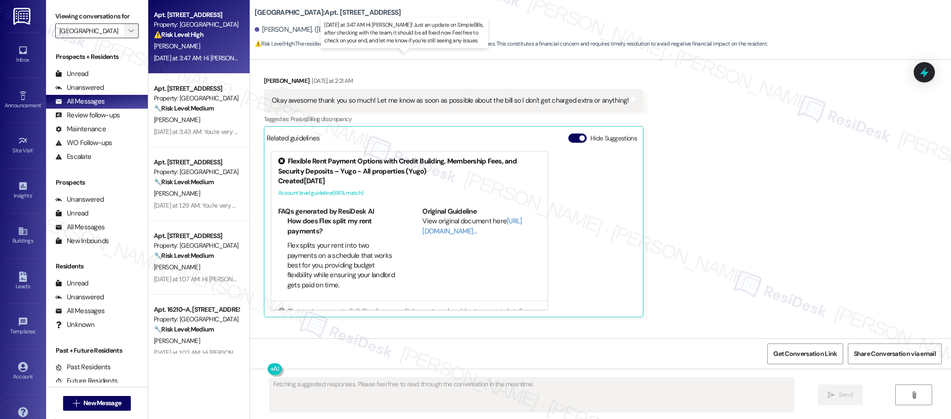
scroll to position [2052, 0]
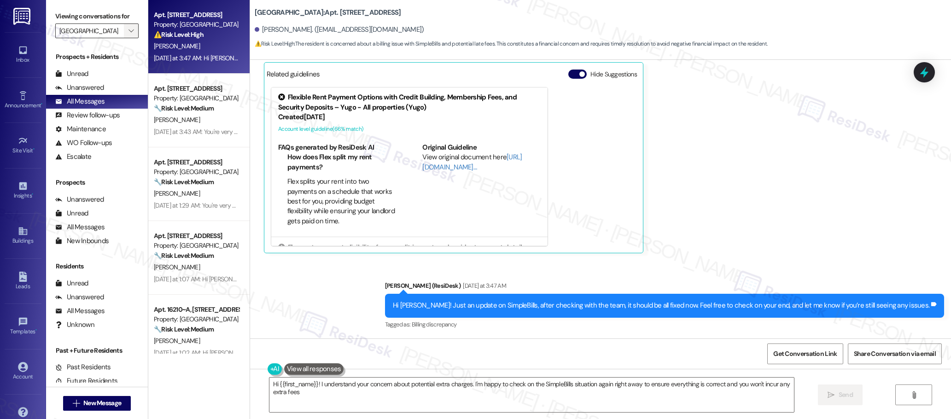
type textarea "Hi {{first_name}}! I understand your concern about potential extra charges. I'm…"
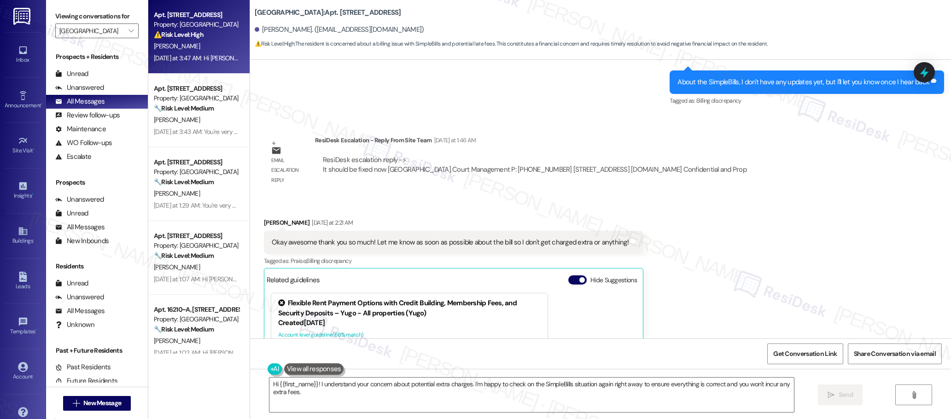
scroll to position [1832, 0]
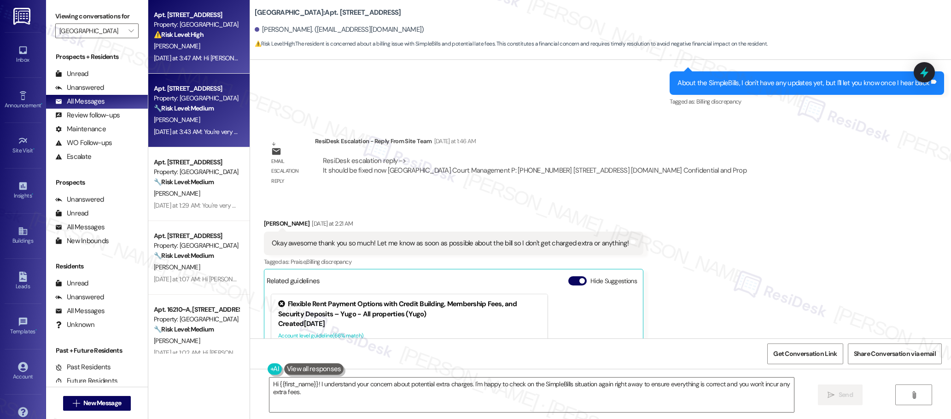
click at [219, 127] on div "[DATE] at 3:43 AM: You're very welcome, [PERSON_NAME]! We're always here to hel…" at bounding box center [196, 132] width 87 height 12
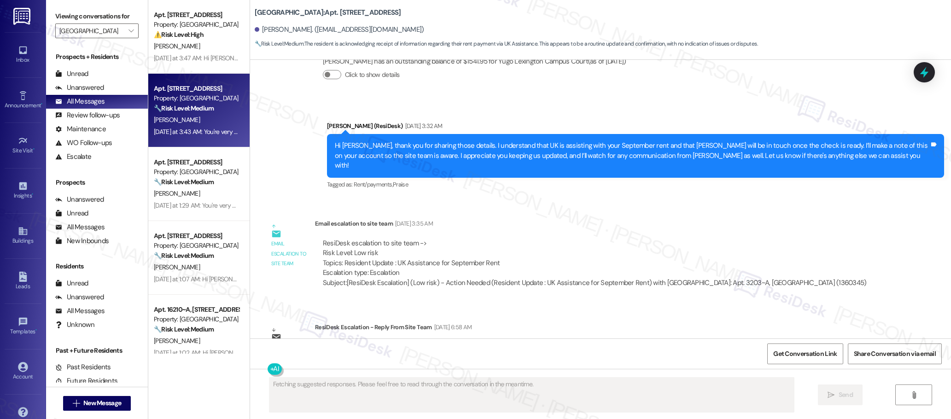
scroll to position [2344, 0]
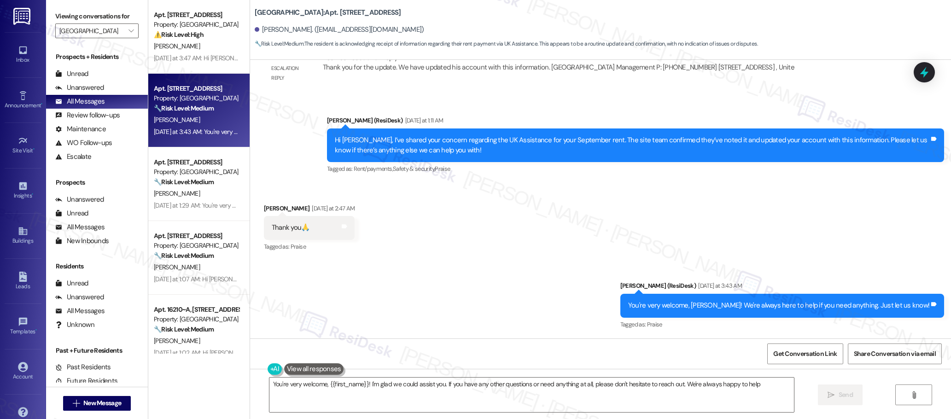
type textarea "You're very welcome, {{first_name}}! I'm glad we could assist you. If you have …"
click at [802, 354] on span "Get Conversation Link" at bounding box center [805, 354] width 64 height 10
